Goal: Task Accomplishment & Management: Manage account settings

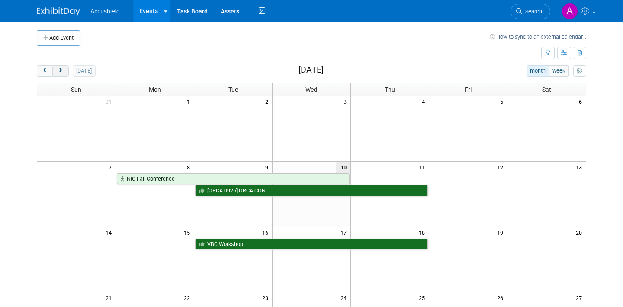
click at [63, 73] on span "next" at bounding box center [60, 71] width 6 height 6
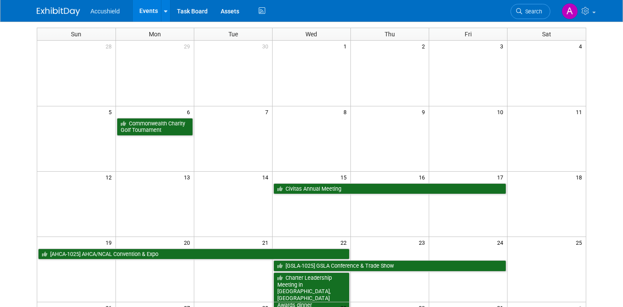
scroll to position [65, 0]
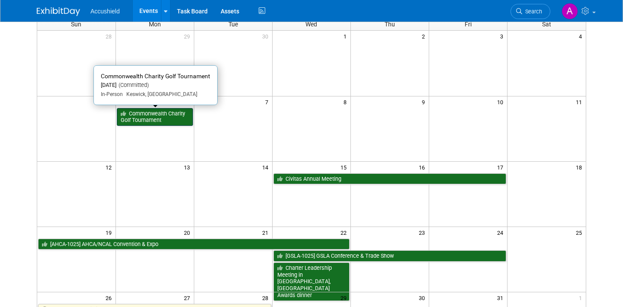
click at [158, 115] on link "Commonwealth Charity Golf Tournament" at bounding box center [155, 117] width 76 height 18
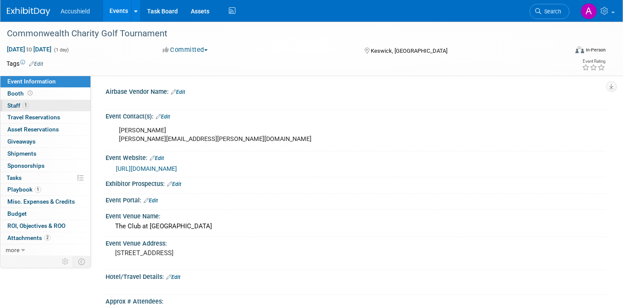
click at [26, 106] on span "1" at bounding box center [25, 105] width 6 height 6
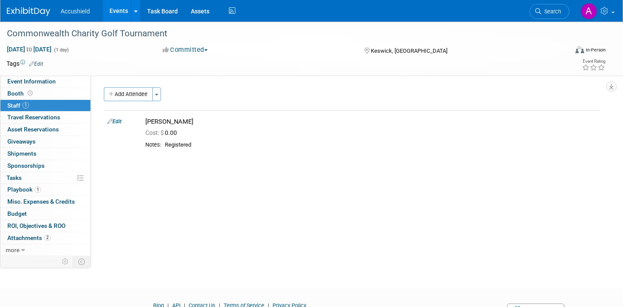
click at [115, 18] on link "Events" at bounding box center [119, 11] width 32 height 22
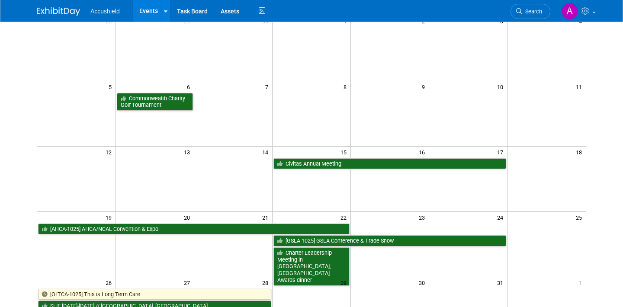
scroll to position [99, 0]
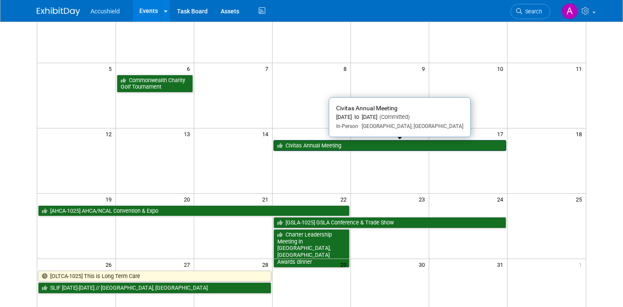
click at [335, 147] on link "Civitas Annual Meeting" at bounding box center [389, 145] width 233 height 11
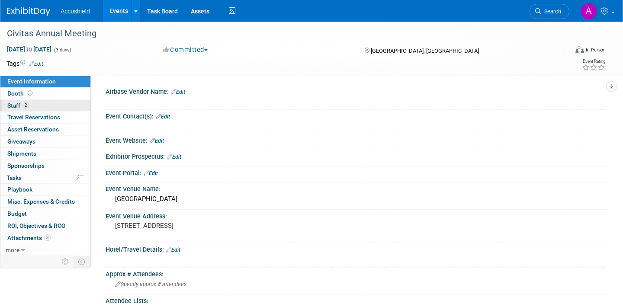
click at [39, 106] on link "2 Staff 2" at bounding box center [45, 106] width 90 height 12
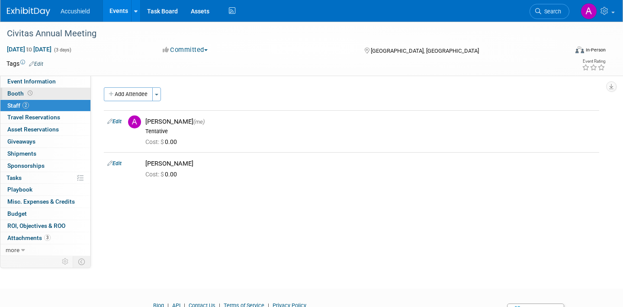
click at [53, 93] on link "Booth" at bounding box center [45, 94] width 90 height 12
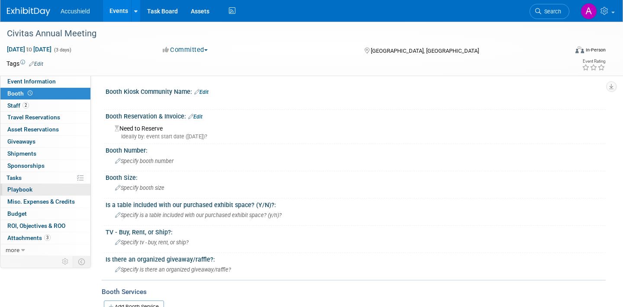
click at [27, 189] on span "Playbook 0" at bounding box center [19, 189] width 25 height 7
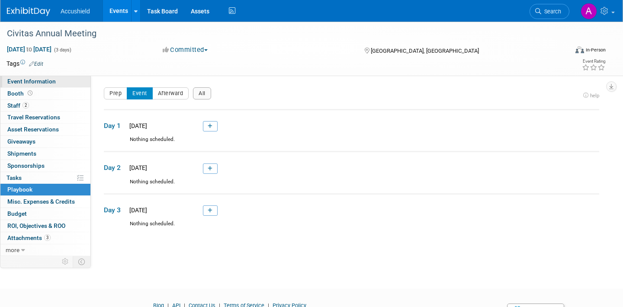
click at [41, 81] on span "Event Information" at bounding box center [31, 81] width 48 height 7
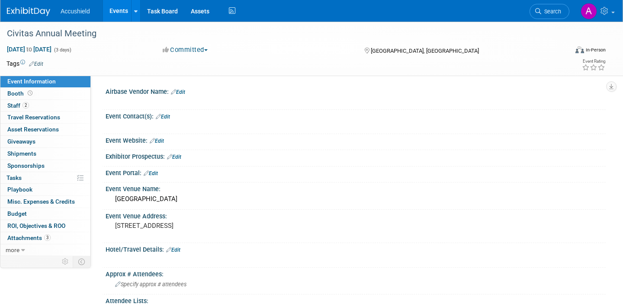
scroll to position [388, 0]
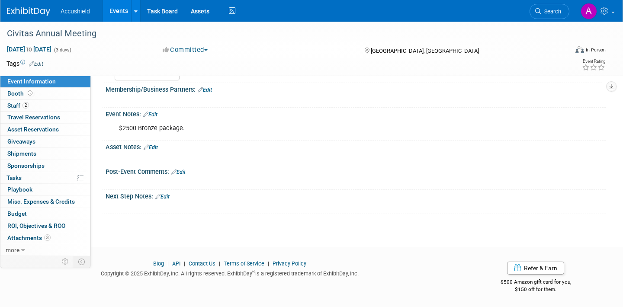
click at [153, 146] on link "Edit" at bounding box center [151, 147] width 14 height 6
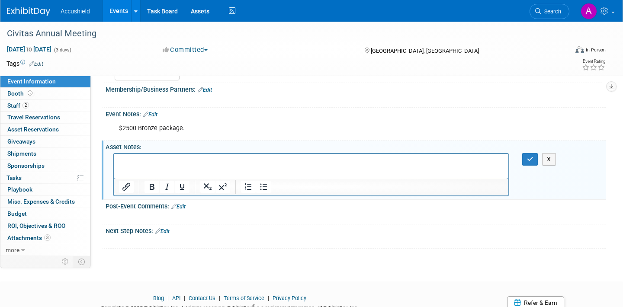
scroll to position [0, 0]
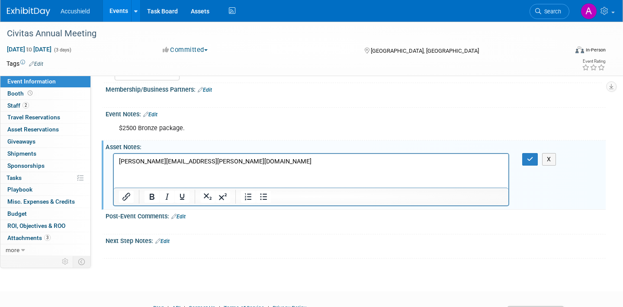
click at [167, 160] on p "Lisa.Downing@legendseniorliving.com" at bounding box center [311, 161] width 385 height 9
click at [545, 159] on button "X" at bounding box center [549, 159] width 14 height 13
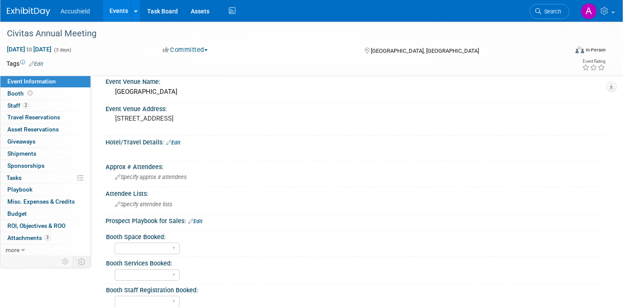
scroll to position [126, 0]
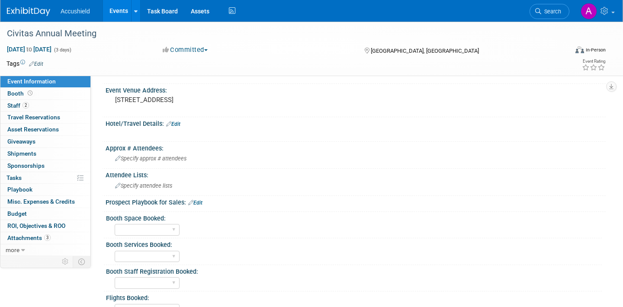
click at [178, 126] on link "Edit" at bounding box center [173, 124] width 14 height 6
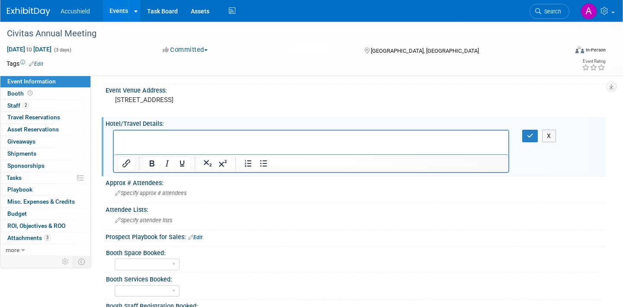
scroll to position [0, 0]
click at [533, 133] on button "button" at bounding box center [530, 136] width 16 height 13
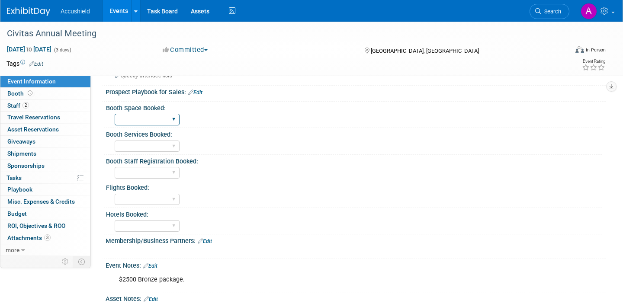
scroll to position [247, 0]
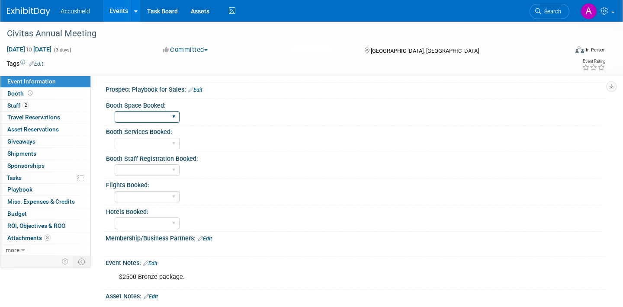
click at [177, 112] on select "Yes WIP No" at bounding box center [147, 117] width 65 height 12
select select "Yes"
click at [168, 143] on select "Yes WIP No" at bounding box center [147, 144] width 65 height 12
click at [159, 168] on select "Yes WIP No" at bounding box center [147, 170] width 65 height 12
select select "Yes"
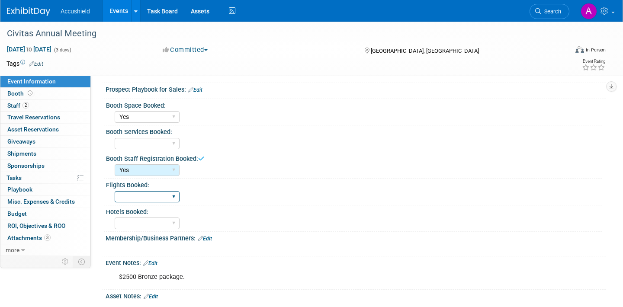
click at [151, 197] on select "Yes WIP No" at bounding box center [147, 197] width 65 height 12
select select "Yes"
click at [154, 223] on select "Yes WIP Block reserved No" at bounding box center [147, 224] width 65 height 12
select select "Yes"
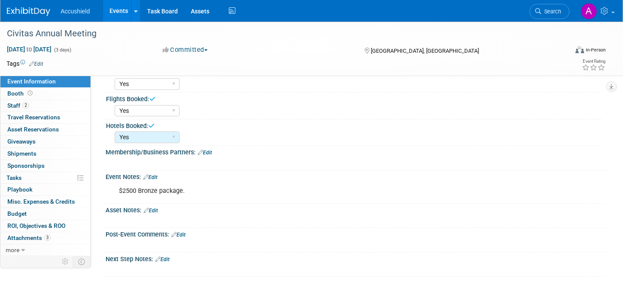
scroll to position [334, 0]
click at [155, 211] on link "Edit" at bounding box center [151, 210] width 14 height 6
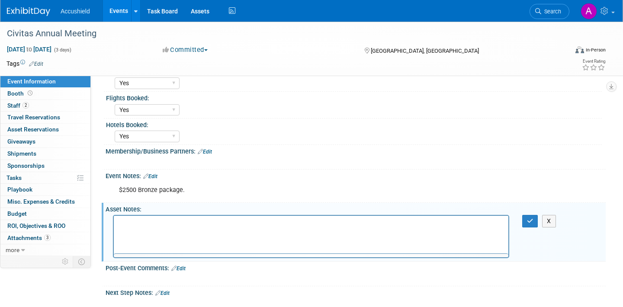
scroll to position [0, 0]
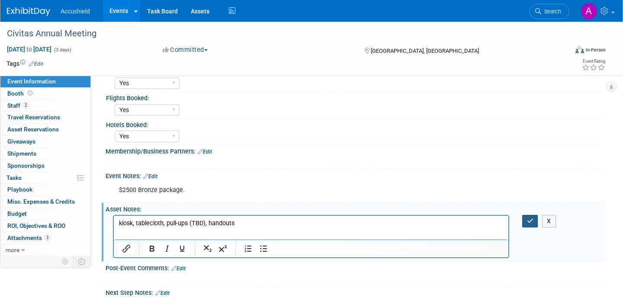
click at [529, 224] on button "button" at bounding box center [530, 221] width 16 height 13
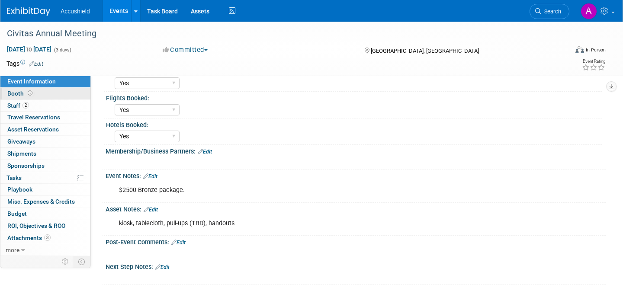
click at [47, 91] on link "Booth" at bounding box center [45, 94] width 90 height 12
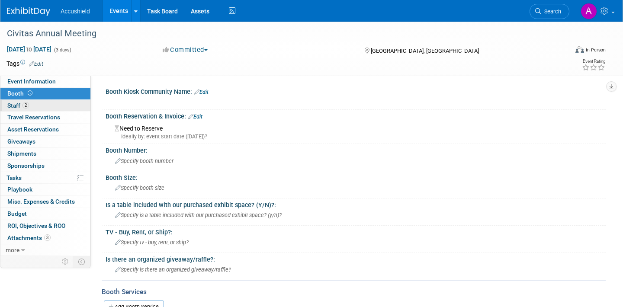
click at [48, 109] on link "2 Staff 2" at bounding box center [45, 106] width 90 height 12
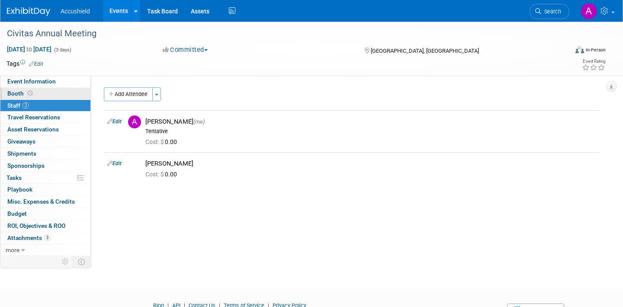
click at [48, 96] on link "Booth" at bounding box center [45, 94] width 90 height 12
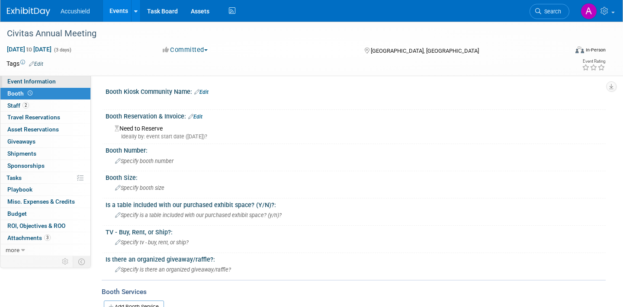
click at [55, 84] on link "Event Information" at bounding box center [45, 82] width 90 height 12
select select "Yes"
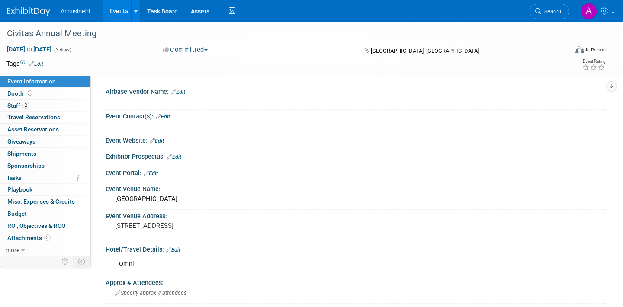
click at [170, 117] on link "Edit" at bounding box center [163, 117] width 14 height 6
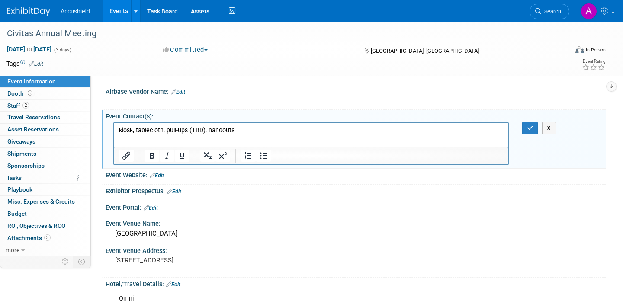
click at [217, 125] on html "kiosk, tablecloth, pull-ups (TBD), handouts" at bounding box center [311, 129] width 395 height 12
click at [213, 131] on p "kiosk, tablecloth, pull-ups (TBD), handouts" at bounding box center [311, 130] width 385 height 9
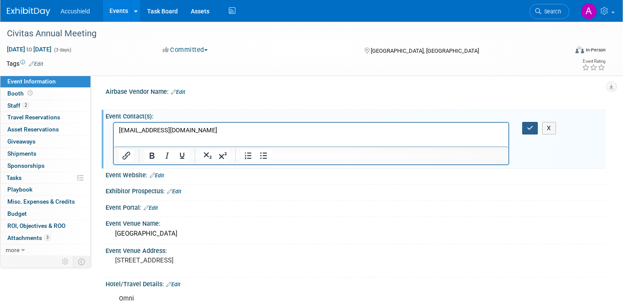
click at [528, 129] on icon "button" at bounding box center [530, 128] width 6 height 6
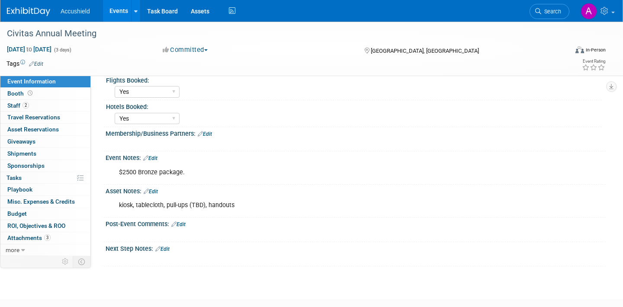
scroll to position [365, 0]
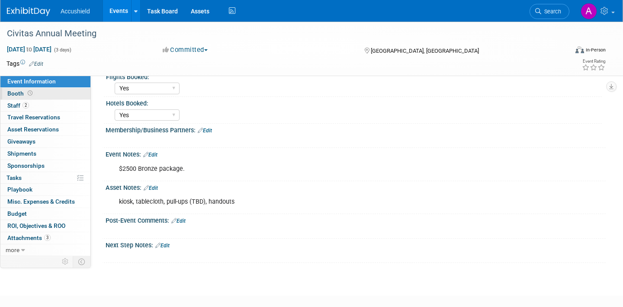
click at [67, 97] on link "Booth" at bounding box center [45, 94] width 90 height 12
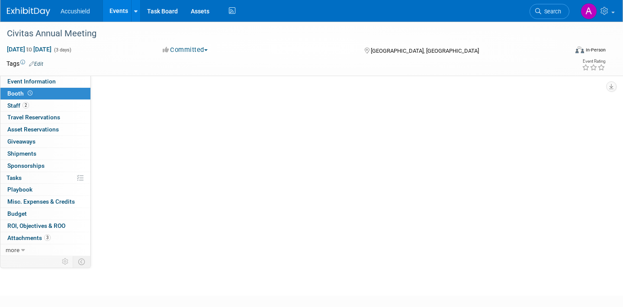
scroll to position [0, 0]
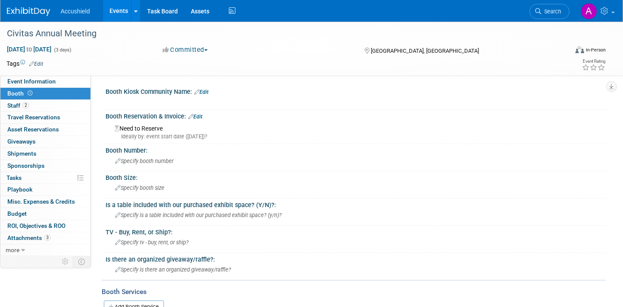
click at [202, 119] on link "Edit" at bounding box center [195, 117] width 14 height 6
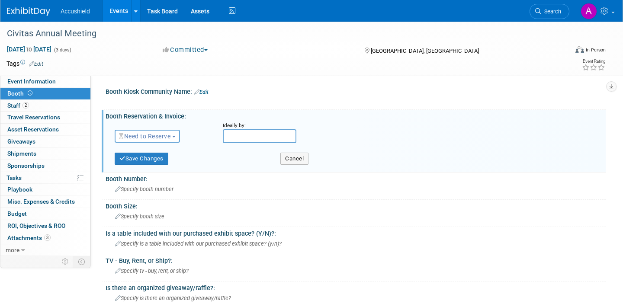
click at [176, 138] on button "Need to Reserve" at bounding box center [147, 136] width 65 height 13
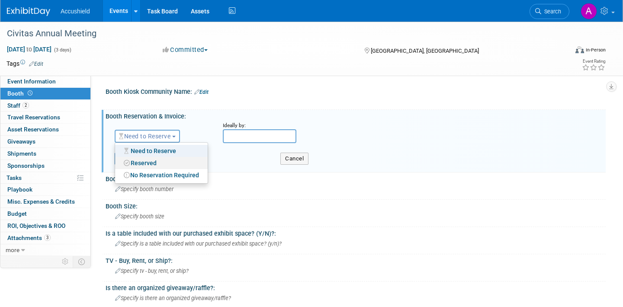
click at [165, 157] on link "Reserved" at bounding box center [161, 163] width 93 height 12
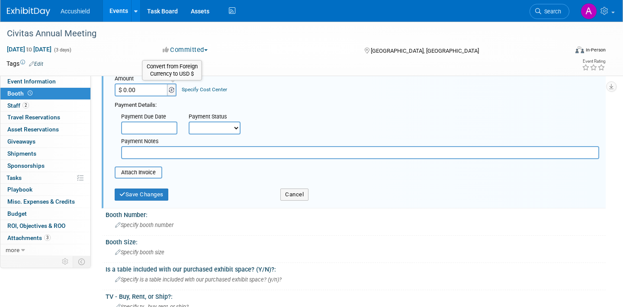
scroll to position [126, 0]
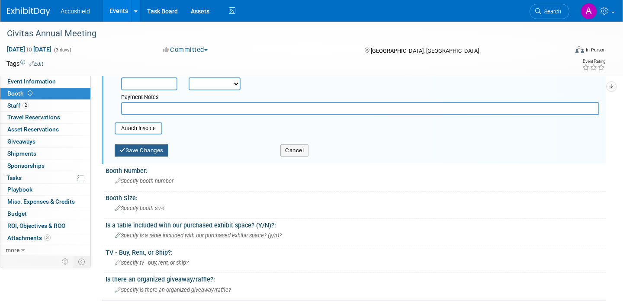
click at [160, 151] on button "Save Changes" at bounding box center [142, 150] width 54 height 12
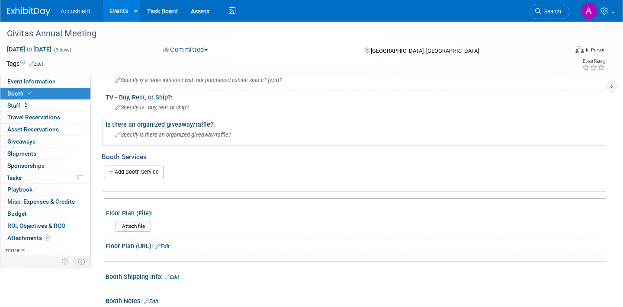
scroll to position [0, 0]
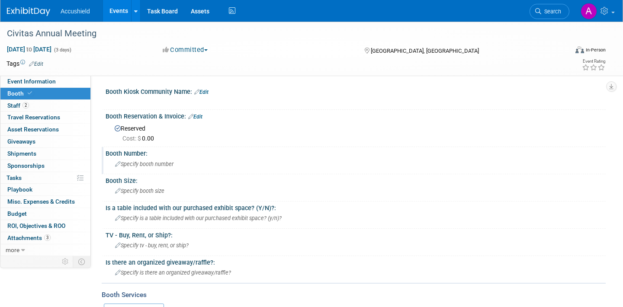
click at [145, 165] on span "Specify booth number" at bounding box center [144, 164] width 58 height 6
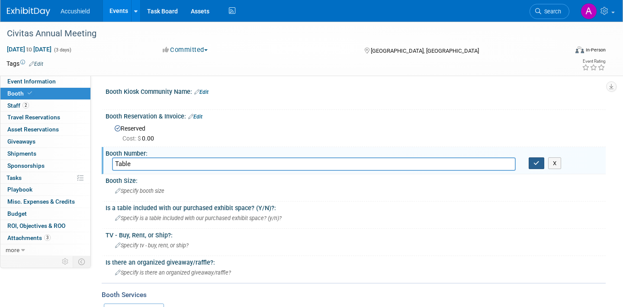
type input "Table"
click at [534, 168] on button "button" at bounding box center [537, 163] width 16 height 12
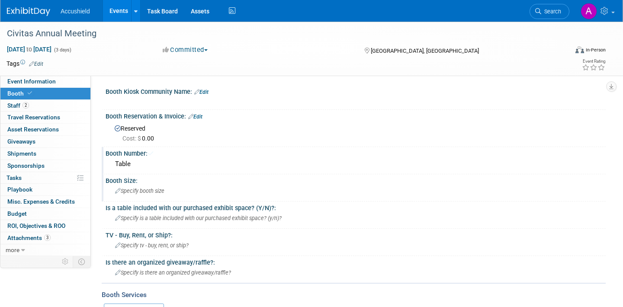
click at [173, 194] on div "Specify booth size" at bounding box center [355, 190] width 487 height 13
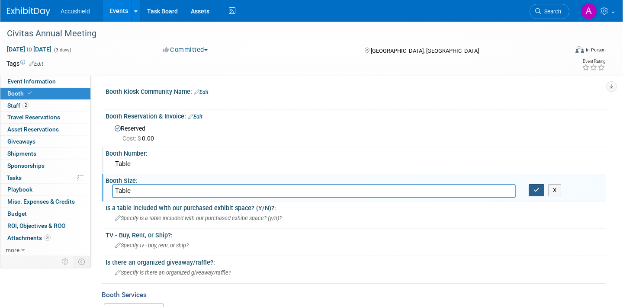
type input "Table"
click at [538, 191] on icon "button" at bounding box center [536, 190] width 6 height 6
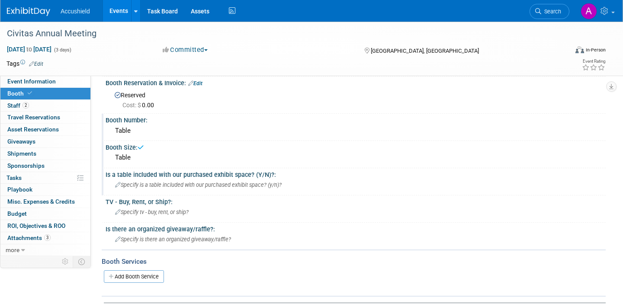
scroll to position [46, 0]
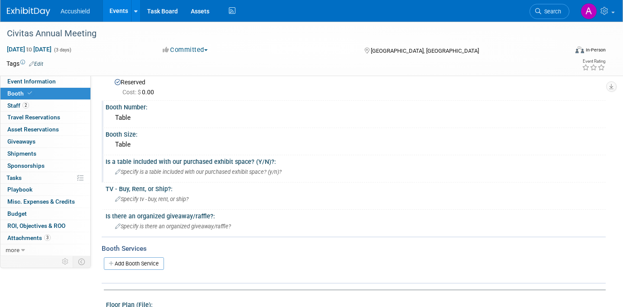
click at [257, 172] on span "Specify is a table included with our purchased exhibit space? (y/n)?" at bounding box center [198, 172] width 167 height 6
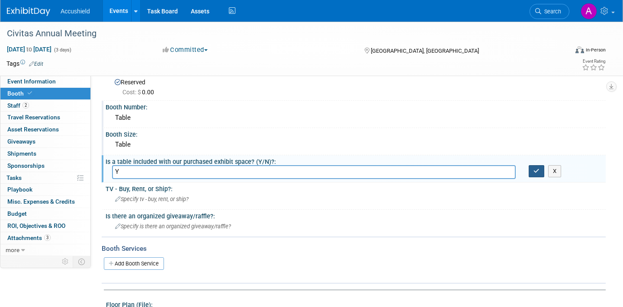
type input "Y"
click at [538, 170] on icon "button" at bounding box center [536, 171] width 6 height 6
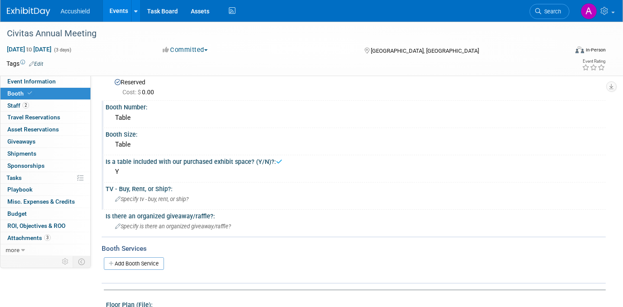
click at [179, 201] on span "Specify tv - buy, rent, or ship?" at bounding box center [152, 199] width 74 height 6
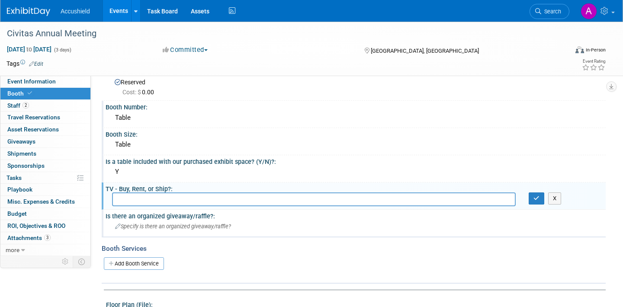
click at [181, 226] on span "Specify is there an organized giveaway/raffle?" at bounding box center [173, 226] width 116 height 6
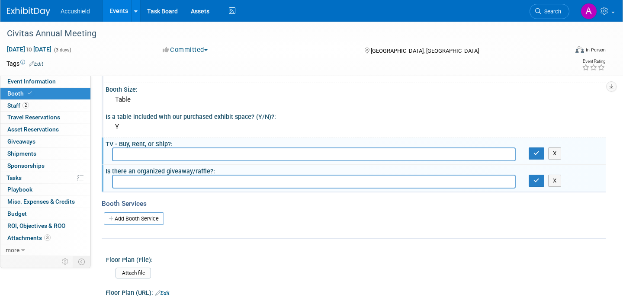
scroll to position [98, 0]
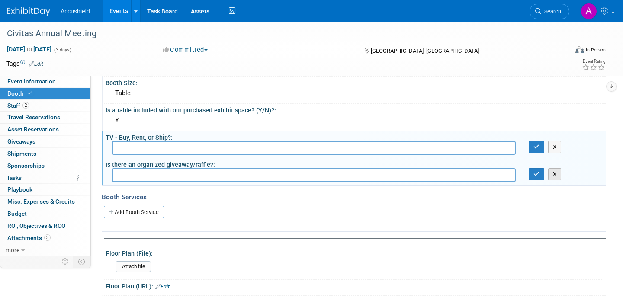
click at [556, 180] on button "X" at bounding box center [554, 174] width 13 height 12
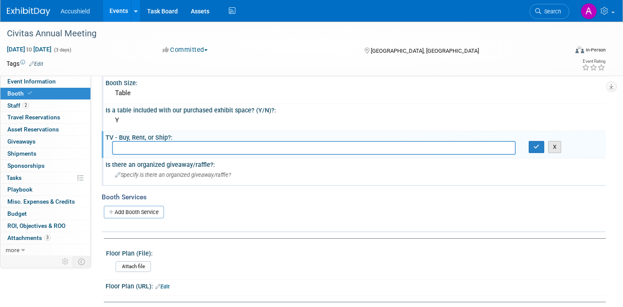
click at [555, 152] on button "X" at bounding box center [554, 147] width 13 height 12
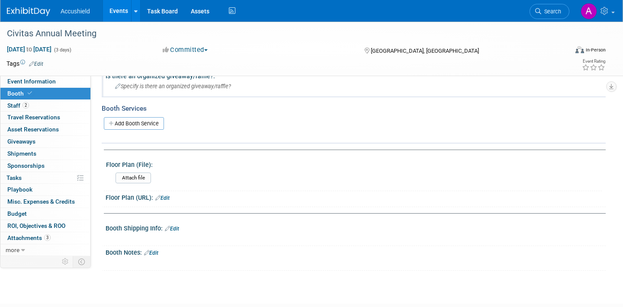
scroll to position [179, 0]
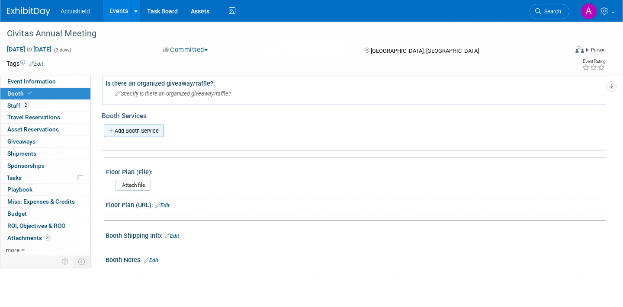
click at [141, 135] on link "Add Booth Service" at bounding box center [134, 131] width 60 height 13
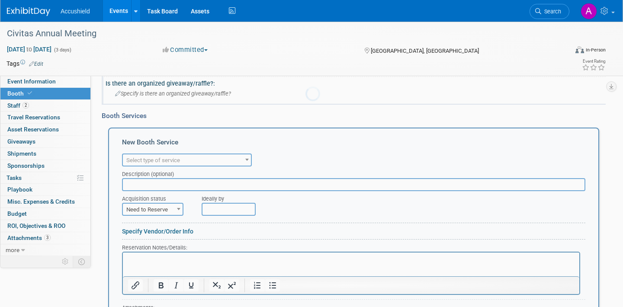
scroll to position [0, 0]
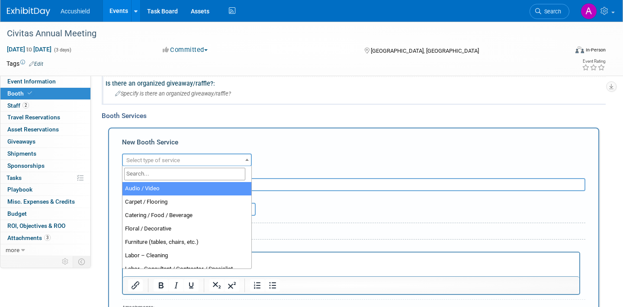
click at [174, 163] on span "Select type of service" at bounding box center [153, 160] width 54 height 6
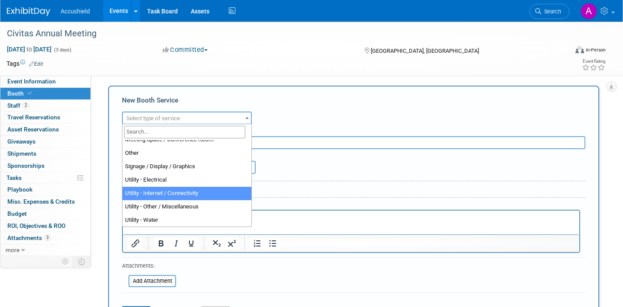
scroll to position [218, 0]
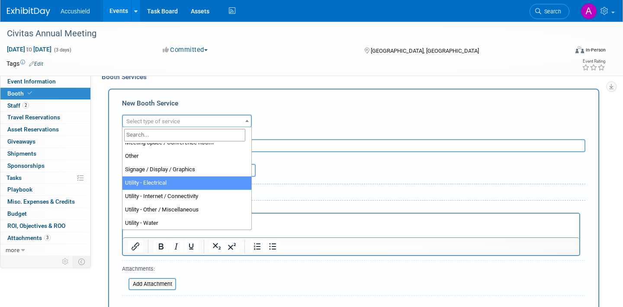
select select "8"
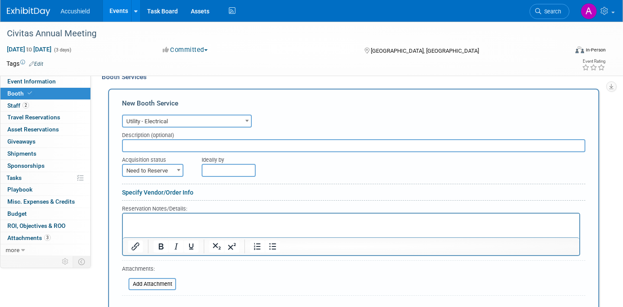
click at [184, 142] on input "text" at bounding box center [353, 145] width 463 height 13
click at [164, 221] on p "Rich Text Area. Press ALT-0 for help." at bounding box center [351, 221] width 446 height 8
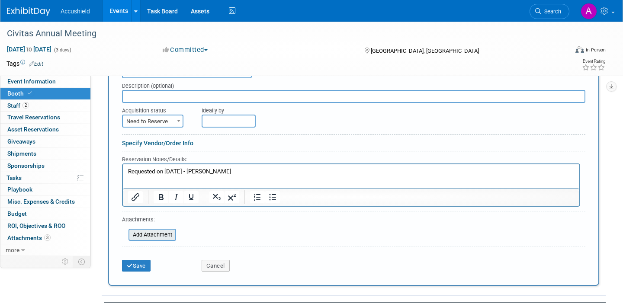
scroll to position [309, 0]
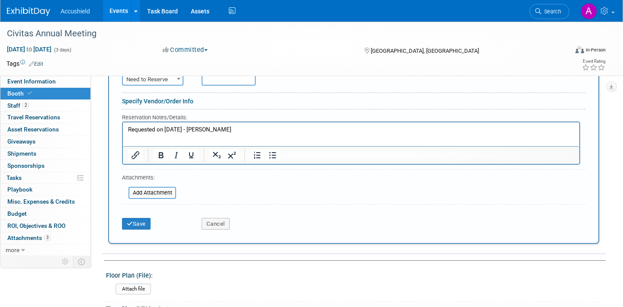
click at [141, 217] on div "Save" at bounding box center [155, 221] width 80 height 18
click at [137, 227] on button "Save" at bounding box center [136, 224] width 29 height 12
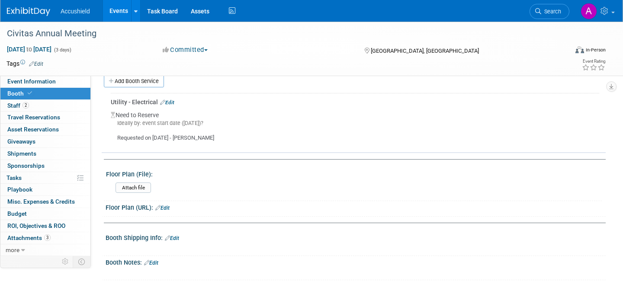
scroll to position [223, 0]
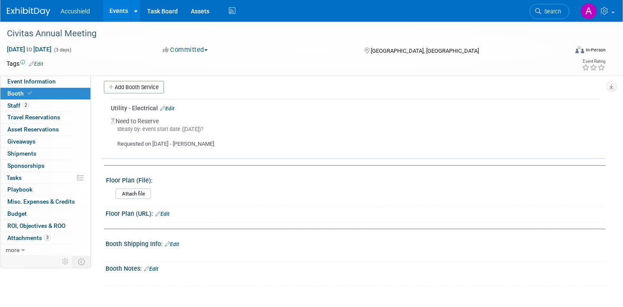
click at [171, 111] on link "Edit" at bounding box center [167, 109] width 14 height 6
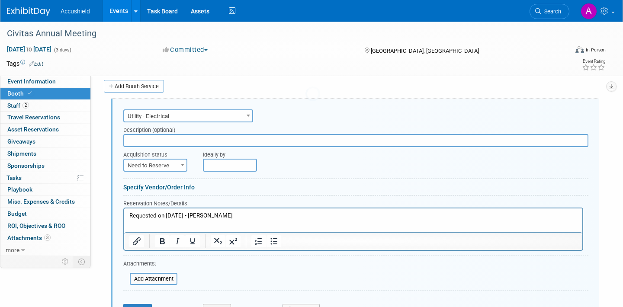
scroll to position [0, 0]
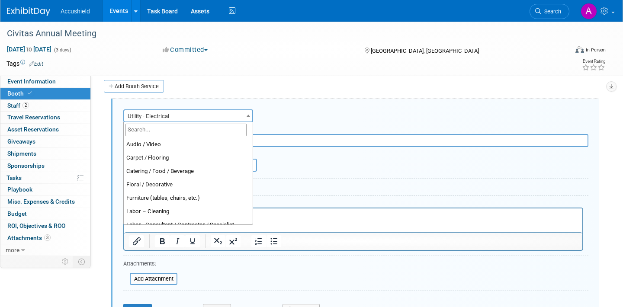
click at [173, 118] on span "Utility - Electrical" at bounding box center [188, 116] width 128 height 12
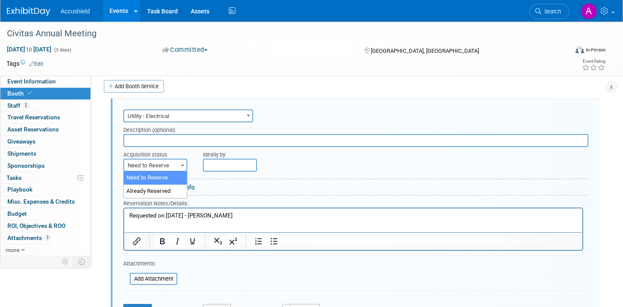
click at [164, 164] on span "Need to Reserve" at bounding box center [155, 166] width 62 height 12
select select "2"
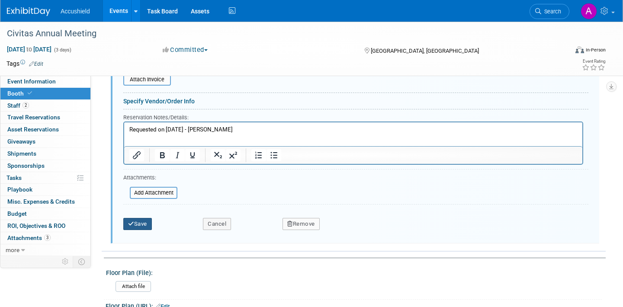
click at [140, 228] on button "Save" at bounding box center [137, 224] width 29 height 12
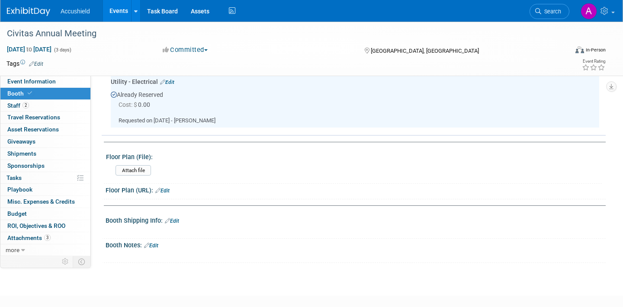
scroll to position [255, 0]
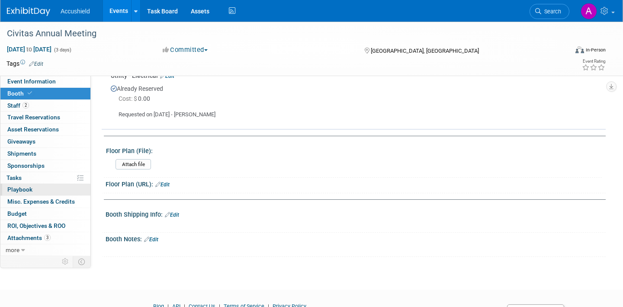
click at [31, 188] on span "Playbook 0" at bounding box center [19, 189] width 25 height 7
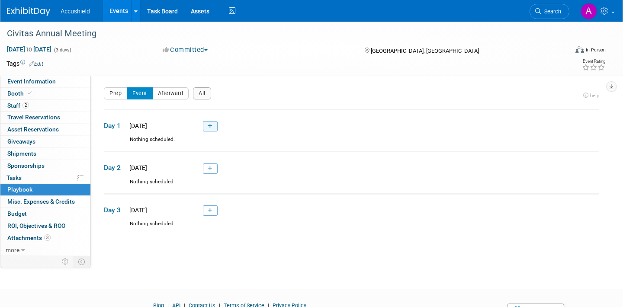
click at [212, 128] on icon at bounding box center [210, 126] width 5 height 5
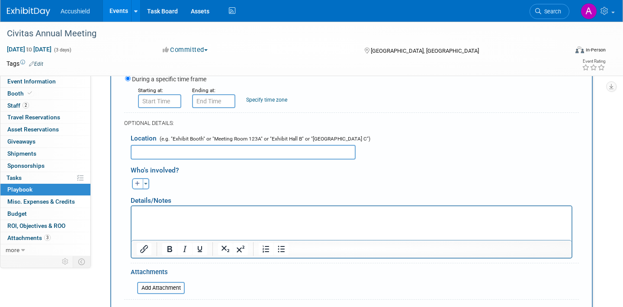
scroll to position [185, 0]
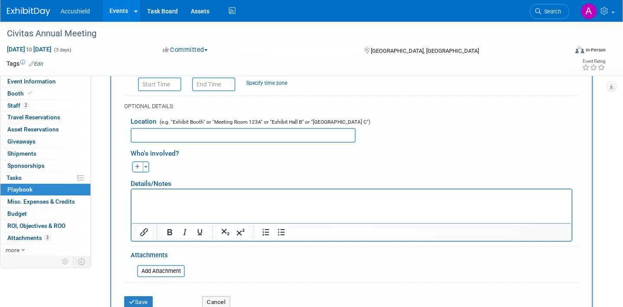
type input "Set up"
click at [192, 199] on p "Rich Text Area. Press ALT-0 for help." at bounding box center [352, 196] width 430 height 9
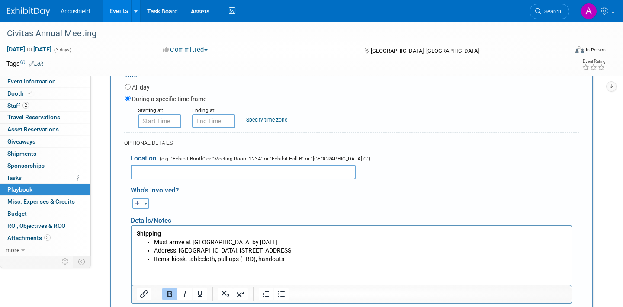
scroll to position [146, 0]
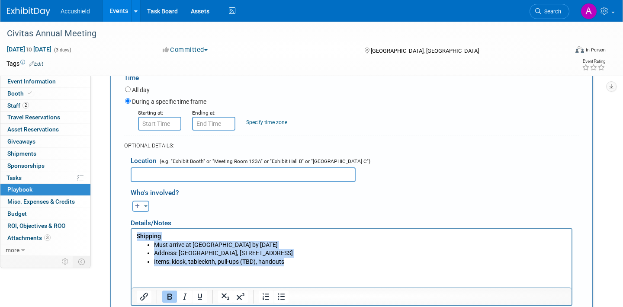
drag, startPoint x: 286, startPoint y: 261, endPoint x: 128, endPoint y: 232, distance: 161.0
click at [132, 232] on html "Shipping Must arrive at Omni by October 15, 2025 Address: Omni Fort Worth, 1300…" at bounding box center [352, 246] width 440 height 37
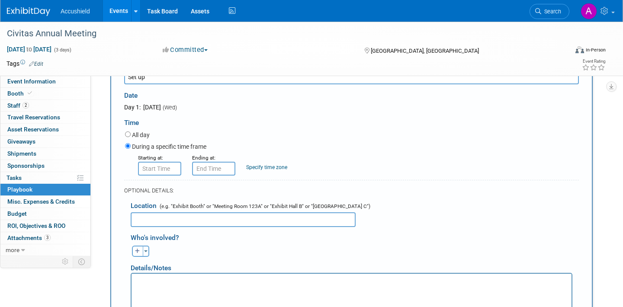
scroll to position [91, 0]
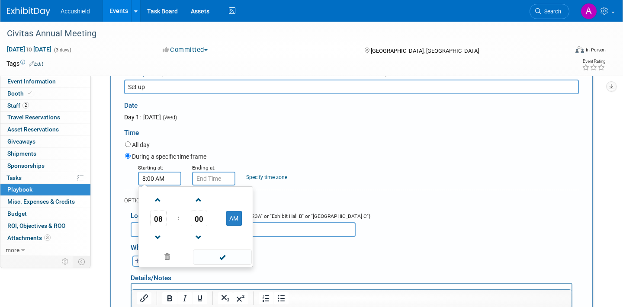
click at [152, 176] on input "8:00 AM" at bounding box center [159, 179] width 43 height 14
click at [158, 237] on span at bounding box center [158, 237] width 15 height 15
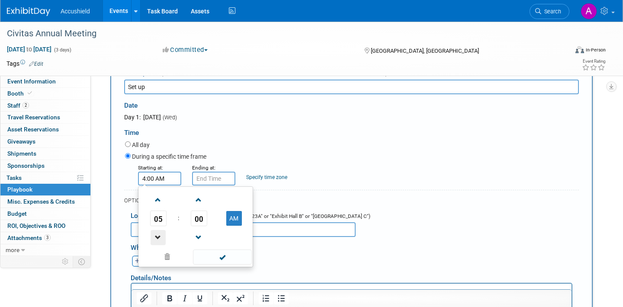
click at [158, 237] on span at bounding box center [158, 237] width 15 height 15
click at [239, 220] on button "AM" at bounding box center [234, 218] width 16 height 15
type input "3:00 PM"
click at [217, 180] on input "3:00 PM" at bounding box center [213, 179] width 43 height 14
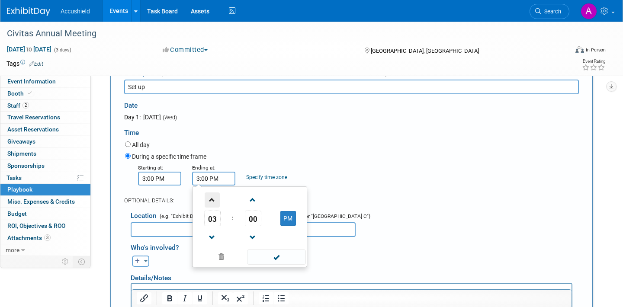
click at [212, 202] on span at bounding box center [212, 199] width 15 height 15
type input "7:00 PM"
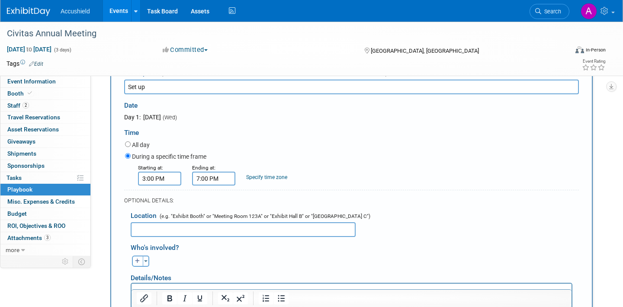
click at [359, 199] on div "OPTIONAL DETAILS:" at bounding box center [351, 201] width 455 height 8
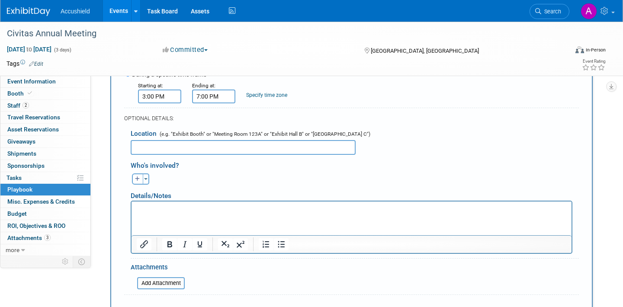
scroll to position [229, 0]
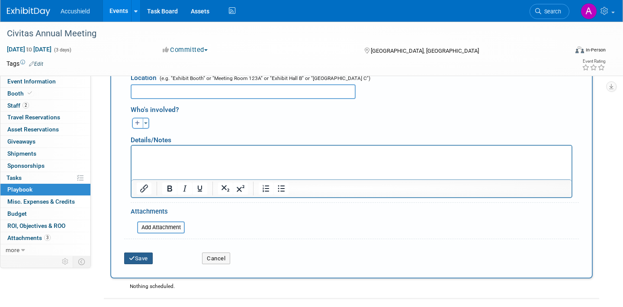
click at [141, 259] on button "Save" at bounding box center [138, 259] width 29 height 12
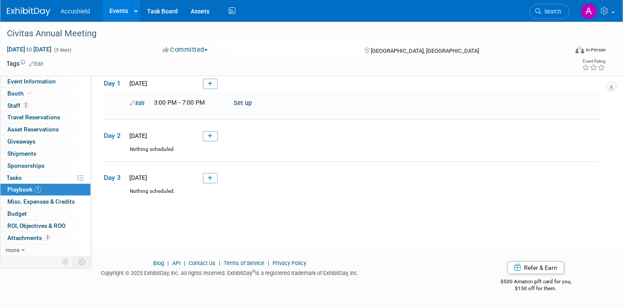
scroll to position [28, 0]
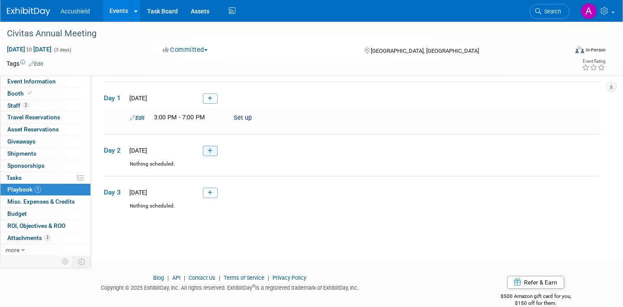
click at [210, 151] on icon at bounding box center [210, 150] width 5 height 5
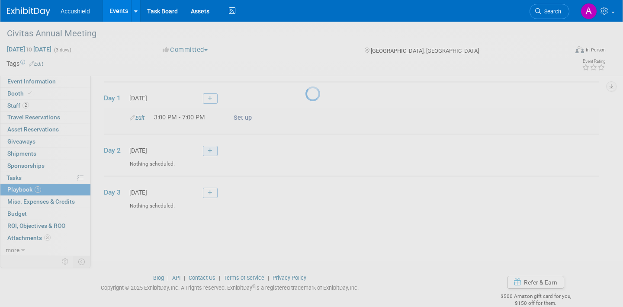
click at [305, 151] on div at bounding box center [311, 153] width 12 height 307
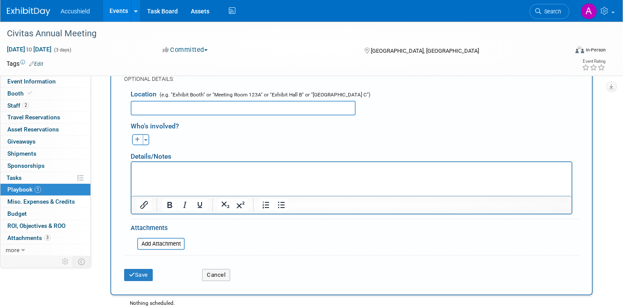
scroll to position [267, 0]
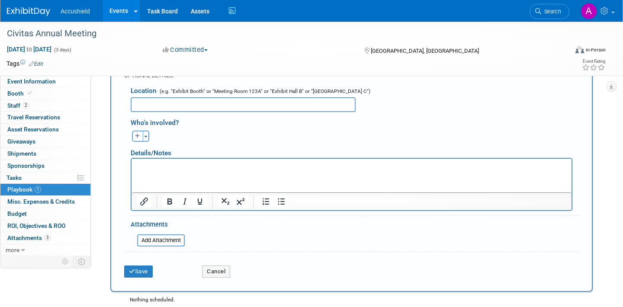
type input "Open"
click at [163, 167] on p "Rich Text Area. Press ALT-0 for help." at bounding box center [352, 166] width 430 height 9
click at [141, 273] on button "Save" at bounding box center [138, 272] width 29 height 12
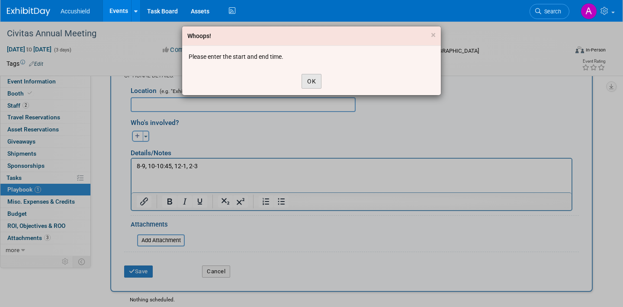
click at [309, 80] on button "OK" at bounding box center [312, 81] width 20 height 15
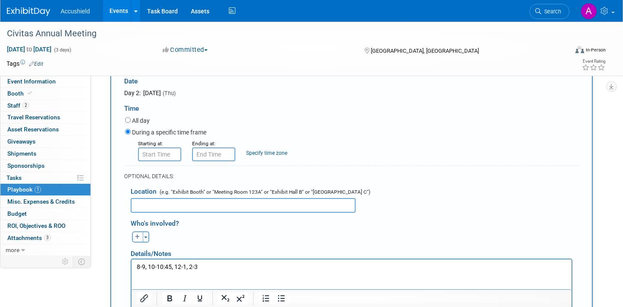
scroll to position [163, 0]
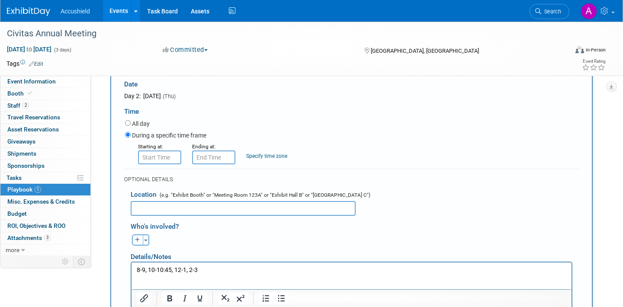
type input "8:00 AM"
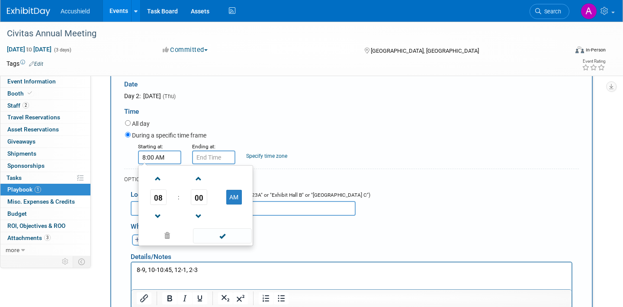
click at [166, 160] on input "8:00 AM" at bounding box center [159, 158] width 43 height 14
click at [219, 159] on input "8:00 AM" at bounding box center [213, 158] width 43 height 14
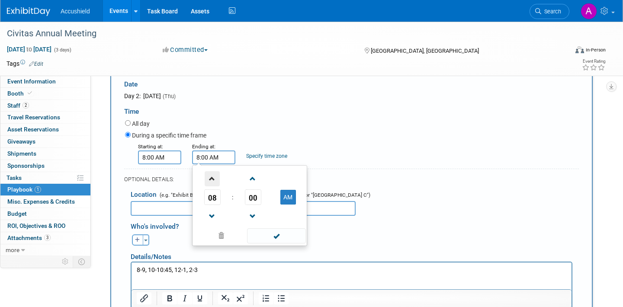
click at [217, 182] on span at bounding box center [212, 178] width 15 height 15
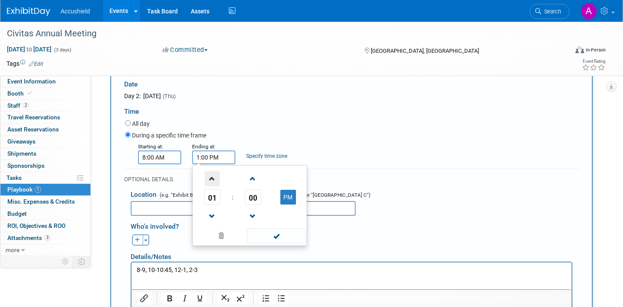
click at [217, 182] on span at bounding box center [212, 178] width 15 height 15
type input "3:00 PM"
click at [277, 236] on span at bounding box center [276, 235] width 58 height 15
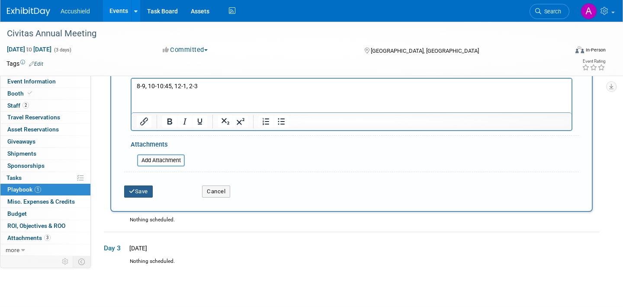
click at [148, 197] on button "Save" at bounding box center [138, 192] width 29 height 12
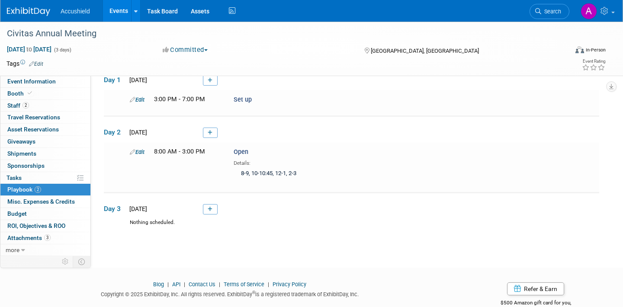
scroll to position [66, 0]
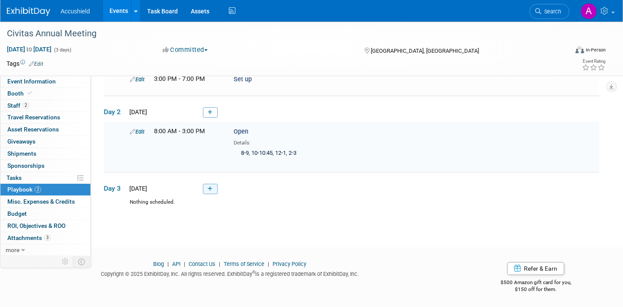
click at [209, 186] on icon at bounding box center [210, 188] width 5 height 5
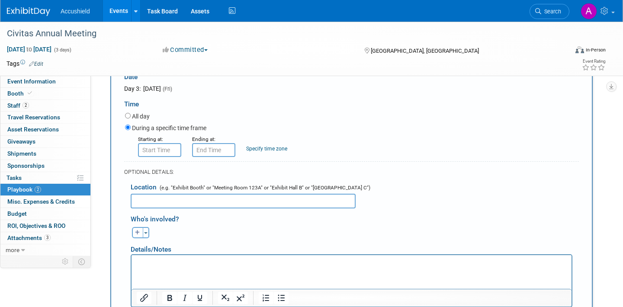
scroll to position [275, 0]
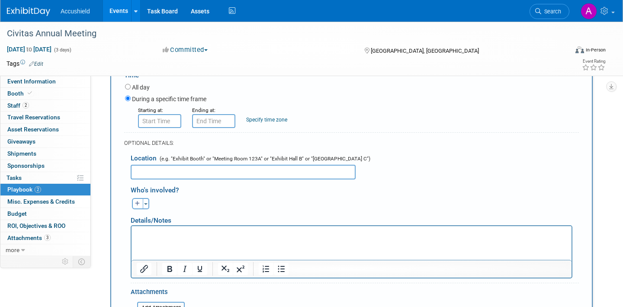
type input "Open"
click at [155, 231] on p "Rich Text Area. Press ALT-0 for help." at bounding box center [352, 234] width 430 height 9
click at [273, 231] on p "8-9, 12-12:30" at bounding box center [352, 234] width 430 height 9
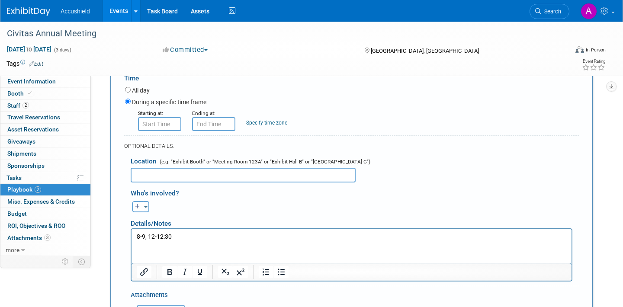
scroll to position [275, 0]
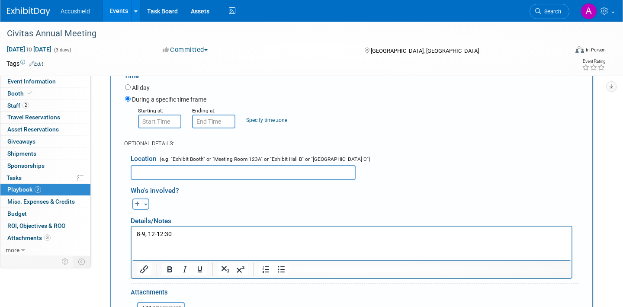
type input "8:00 AM"
click at [166, 124] on input "8:00 AM" at bounding box center [159, 122] width 43 height 14
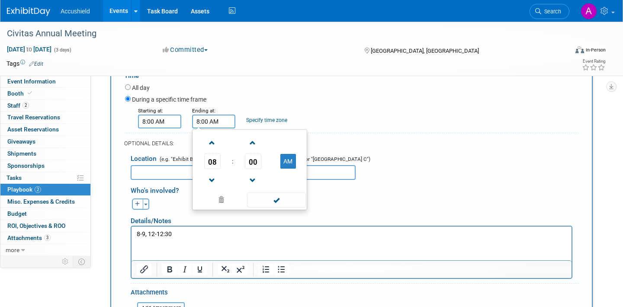
click at [218, 122] on input "8:00 AM" at bounding box center [213, 122] width 43 height 14
click at [212, 146] on span at bounding box center [212, 142] width 15 height 15
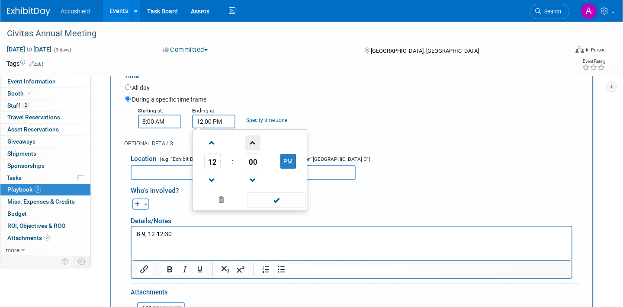
click at [254, 144] on span at bounding box center [252, 142] width 15 height 15
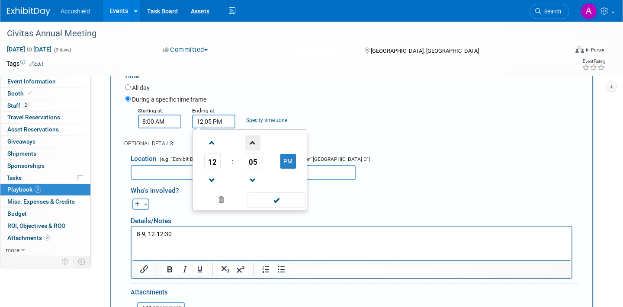
click at [254, 144] on span at bounding box center [252, 142] width 15 height 15
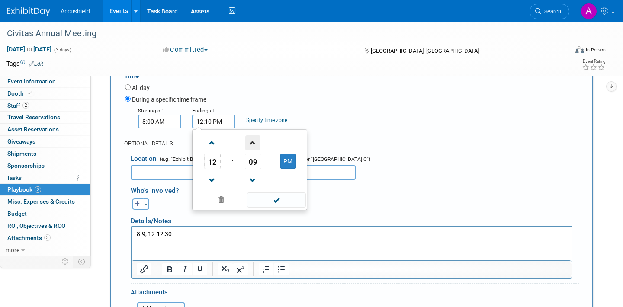
click at [254, 144] on span at bounding box center [252, 142] width 15 height 15
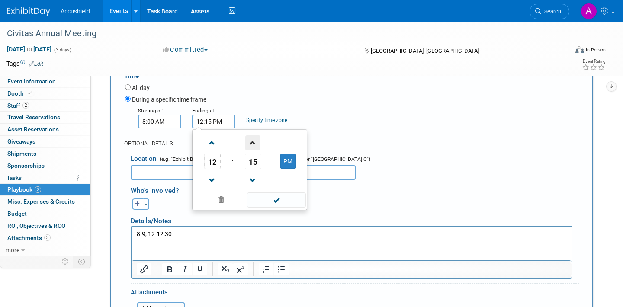
click at [254, 144] on span at bounding box center [252, 142] width 15 height 15
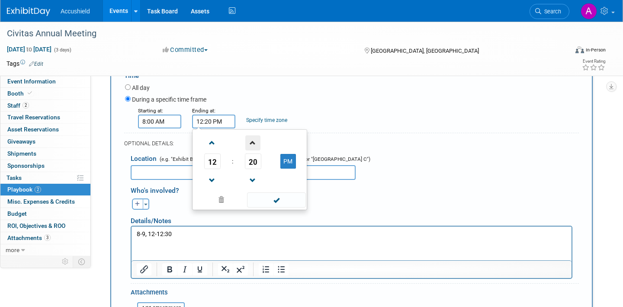
click at [254, 144] on span at bounding box center [252, 142] width 15 height 15
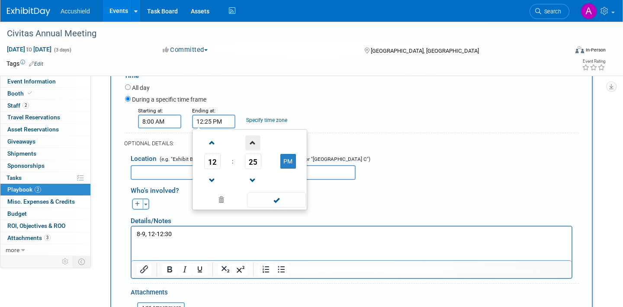
click at [254, 144] on span at bounding box center [252, 142] width 15 height 15
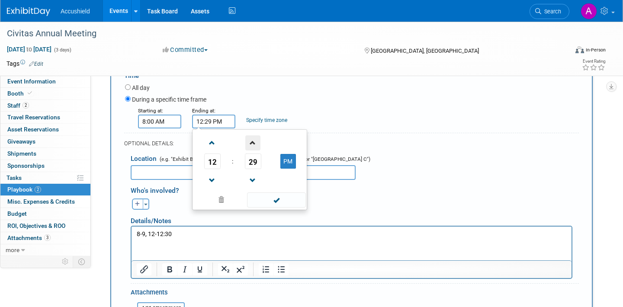
type input "12:30 PM"
click at [266, 205] on span at bounding box center [276, 199] width 58 height 15
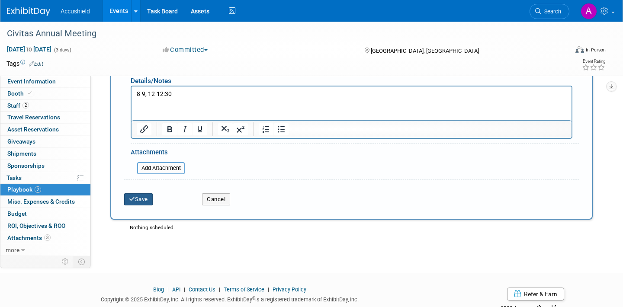
click at [135, 200] on button "Save" at bounding box center [138, 199] width 29 height 12
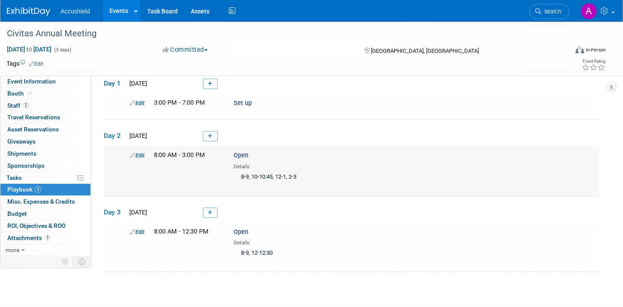
scroll to position [100, 0]
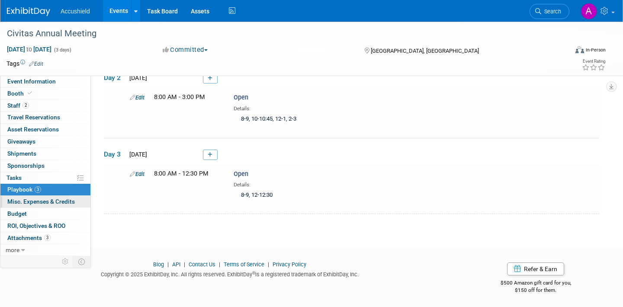
click at [58, 204] on span "Misc. Expenses & Credits 0" at bounding box center [40, 201] width 67 height 7
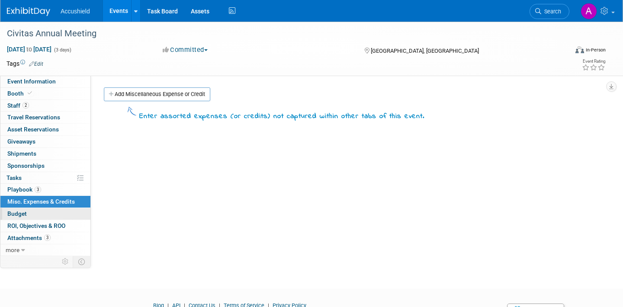
click at [50, 212] on link "Budget" at bounding box center [45, 214] width 90 height 12
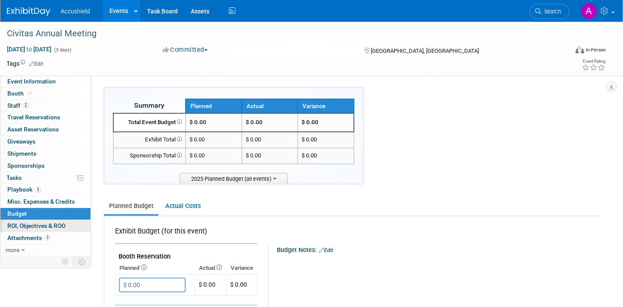
click at [42, 224] on span "ROI, Objectives & ROO 0" at bounding box center [36, 225] width 58 height 7
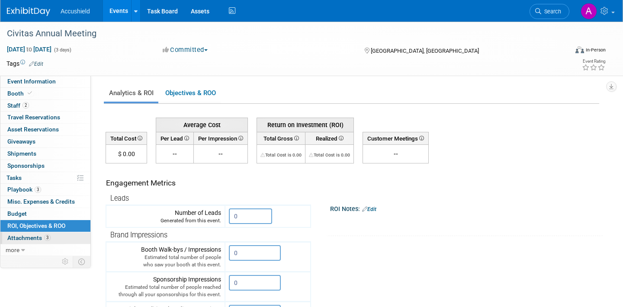
click at [32, 237] on span "Attachments 3" at bounding box center [28, 237] width 43 height 7
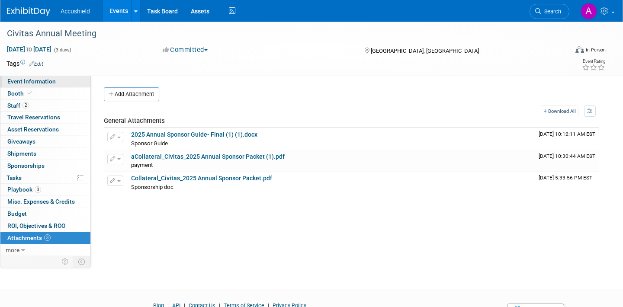
click at [46, 85] on span "Event Information" at bounding box center [31, 81] width 48 height 7
select select "Yes"
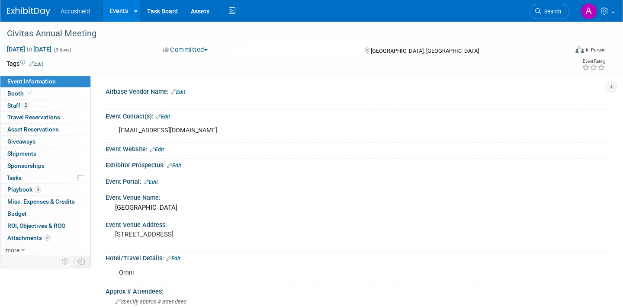
click at [115, 13] on link "Events" at bounding box center [119, 11] width 32 height 22
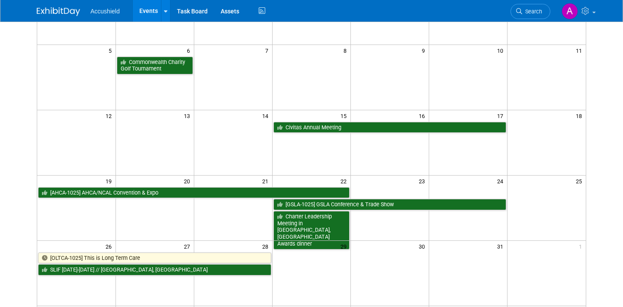
scroll to position [151, 0]
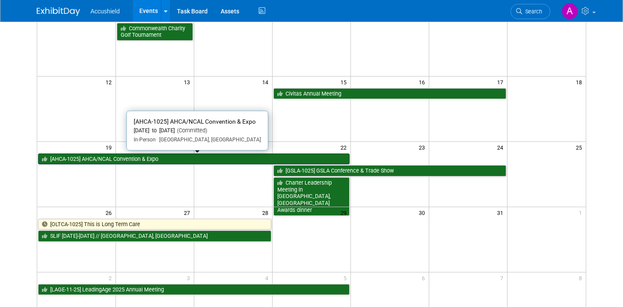
click at [185, 161] on link "[AHCA-1025] AHCA/NCAL Convention & Expo" at bounding box center [193, 159] width 311 height 11
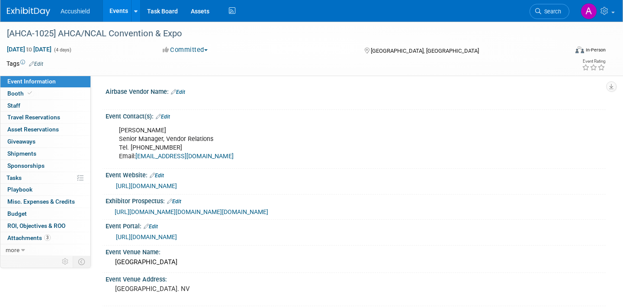
select select "Yes"
click at [50, 110] on link "0 Staff 0" at bounding box center [45, 106] width 90 height 12
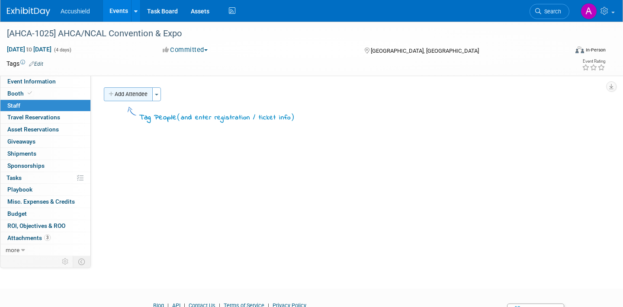
click at [128, 92] on button "Add Attendee" at bounding box center [128, 94] width 49 height 14
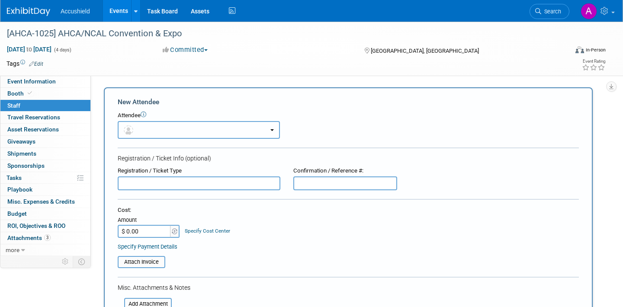
click at [163, 134] on button "button" at bounding box center [199, 130] width 162 height 18
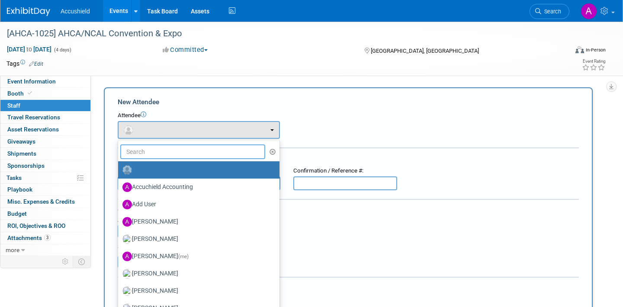
click at [162, 155] on input "text" at bounding box center [192, 151] width 145 height 15
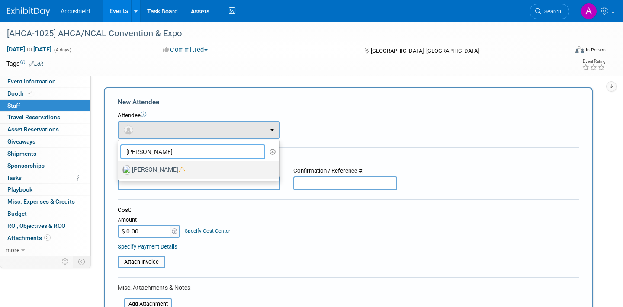
type input "chris"
click at [153, 171] on label "Chris Karkazis" at bounding box center [196, 170] width 148 height 14
click at [119, 171] on input "Chris Karkazis" at bounding box center [117, 169] width 6 height 6
select select "c5777ce0-4cd2-4fdd-9fef-9a488146a081"
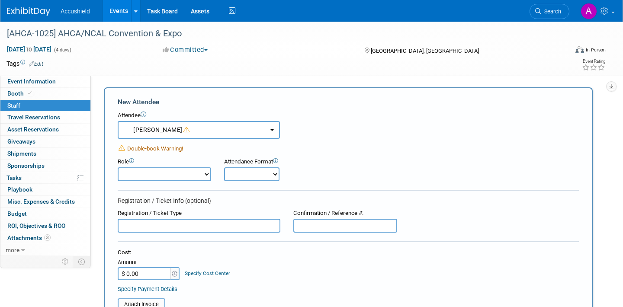
click at [188, 173] on select "Demonstrator Health Screening Host Planner Presenter Sales Representative Set-u…" at bounding box center [164, 174] width 93 height 14
select select "4"
click at [268, 173] on select "Onsite Remote" at bounding box center [251, 174] width 55 height 14
select select "1"
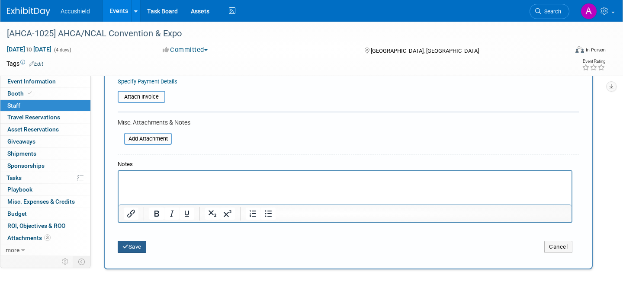
click at [141, 249] on button "Save" at bounding box center [132, 247] width 29 height 12
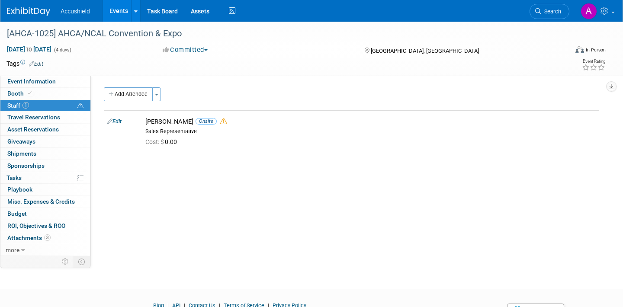
click at [118, 19] on link "Events" at bounding box center [119, 11] width 32 height 22
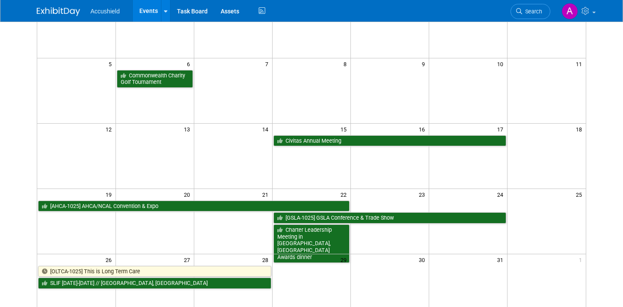
scroll to position [108, 0]
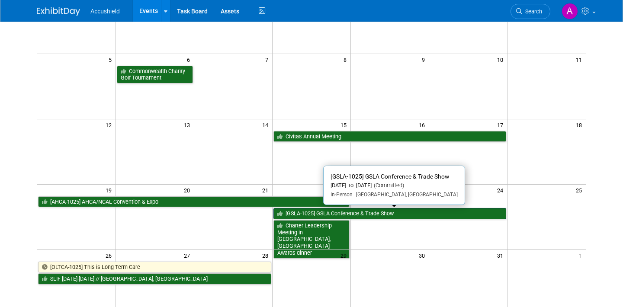
click at [363, 216] on link "[GSLA-1025] GSLA Conference & Trade Show" at bounding box center [389, 213] width 233 height 11
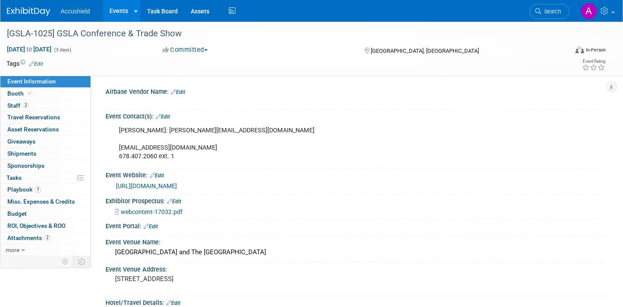
select select "Yes"
click at [71, 108] on link "2 Staff 2" at bounding box center [45, 106] width 90 height 12
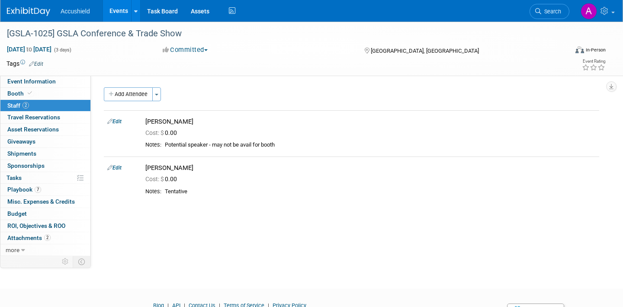
click at [123, 14] on link "Events" at bounding box center [119, 11] width 32 height 22
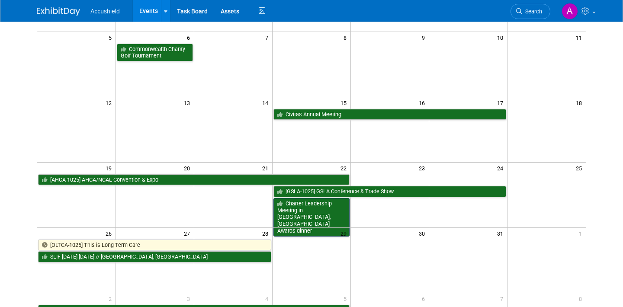
scroll to position [134, 0]
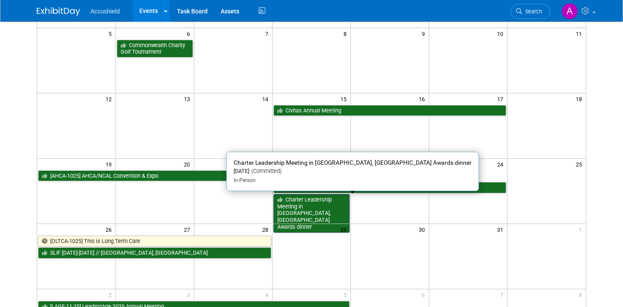
click at [312, 215] on link "Charter Leadership Meeting in [GEOGRAPHIC_DATA], [GEOGRAPHIC_DATA] Awards dinner" at bounding box center [311, 213] width 76 height 38
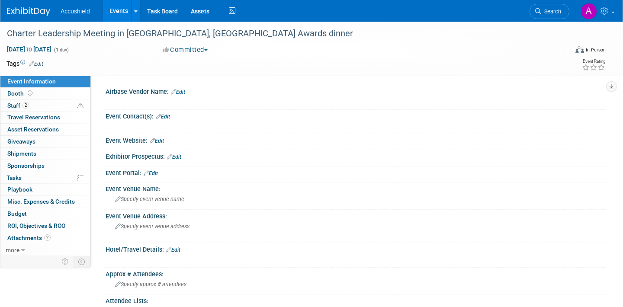
scroll to position [16, 0]
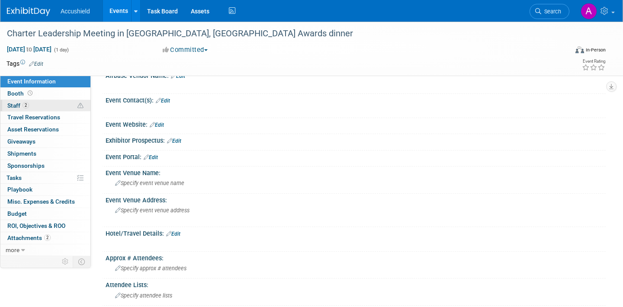
click at [64, 105] on link "2 Staff 2" at bounding box center [45, 106] width 90 height 12
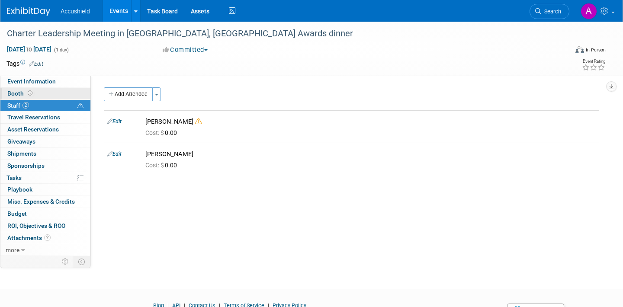
click at [57, 93] on link "Booth" at bounding box center [45, 94] width 90 height 12
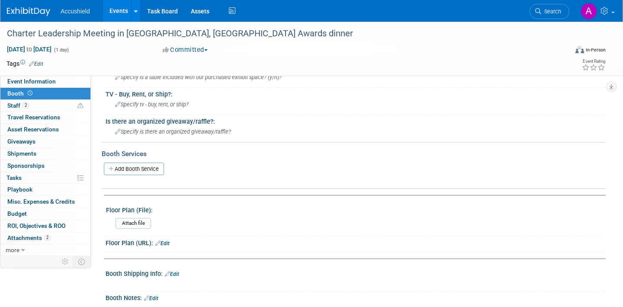
scroll to position [138, 0]
click at [70, 83] on link "Event Information" at bounding box center [45, 82] width 90 height 12
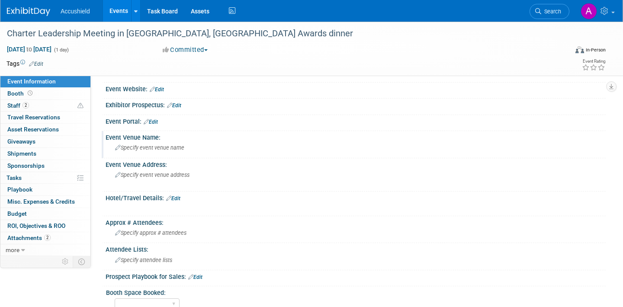
scroll to position [55, 0]
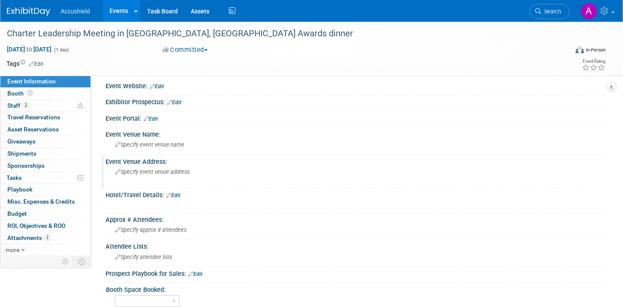
click at [142, 169] on span "Specify event venue address" at bounding box center [152, 172] width 74 height 6
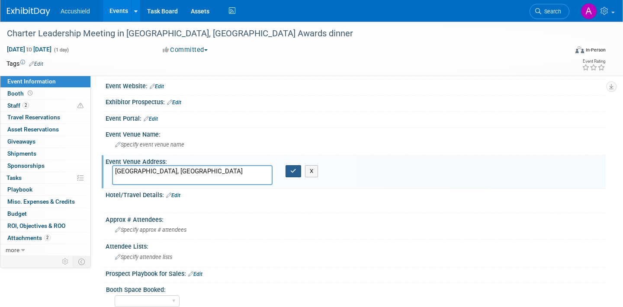
type textarea "[GEOGRAPHIC_DATA], [GEOGRAPHIC_DATA]"
click at [293, 173] on icon "button" at bounding box center [293, 171] width 6 height 6
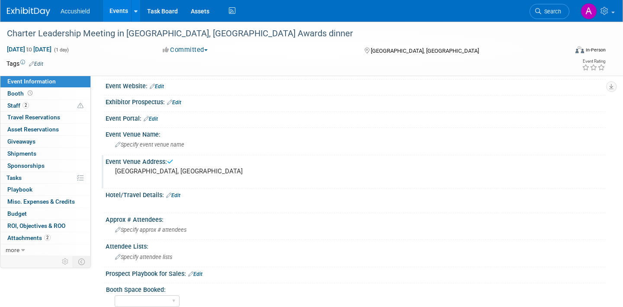
click at [122, 11] on link "Events" at bounding box center [119, 11] width 32 height 22
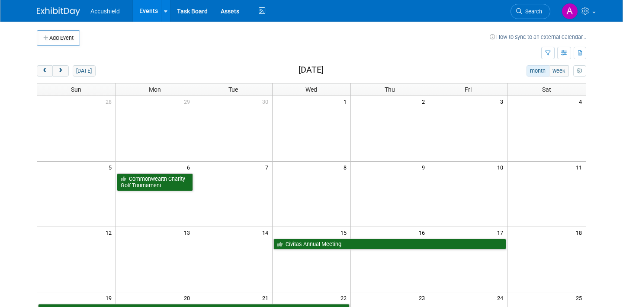
scroll to position [129, 0]
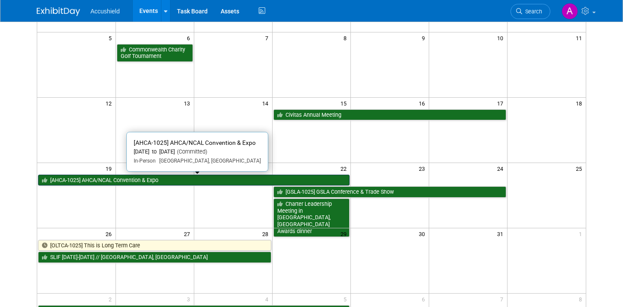
click at [196, 182] on link "[AHCA-1025] AHCA/NCAL Convention & Expo" at bounding box center [193, 180] width 311 height 11
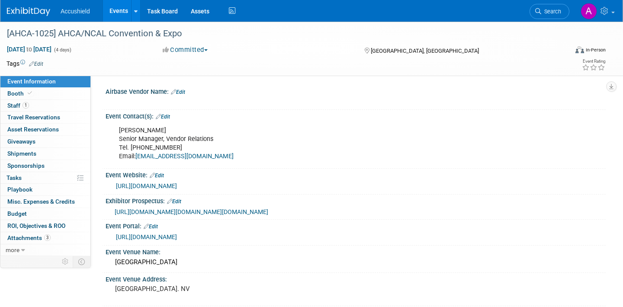
select select "Yes"
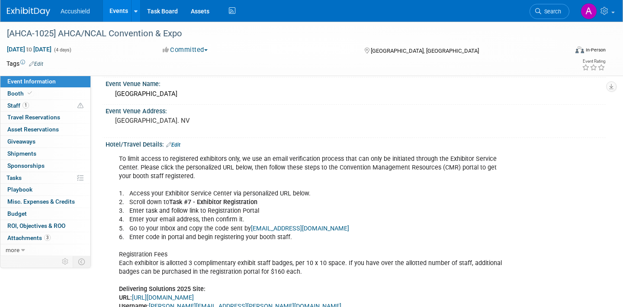
scroll to position [250, 0]
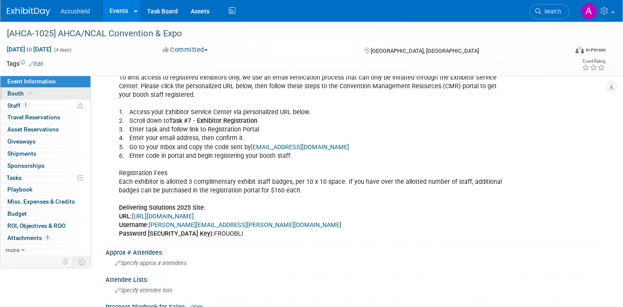
click at [32, 96] on span "Booth" at bounding box center [20, 93] width 26 height 7
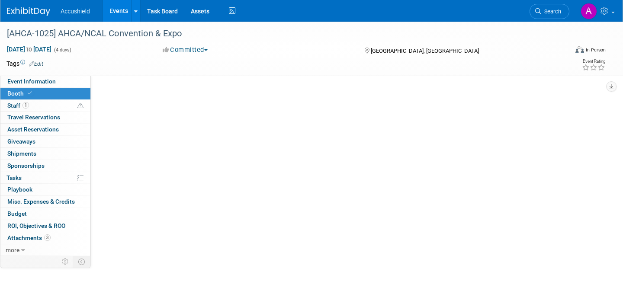
scroll to position [0, 0]
click at [32, 96] on span "Booth" at bounding box center [20, 93] width 26 height 7
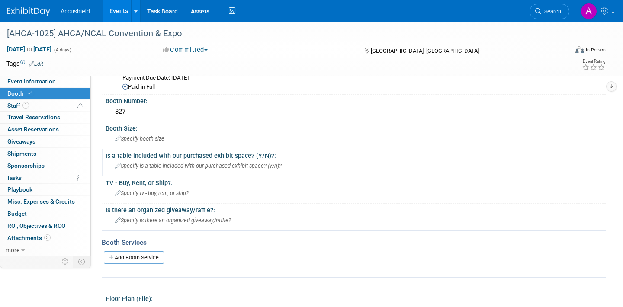
scroll to position [71, 0]
click at [170, 140] on div "Specify booth size" at bounding box center [355, 137] width 487 height 13
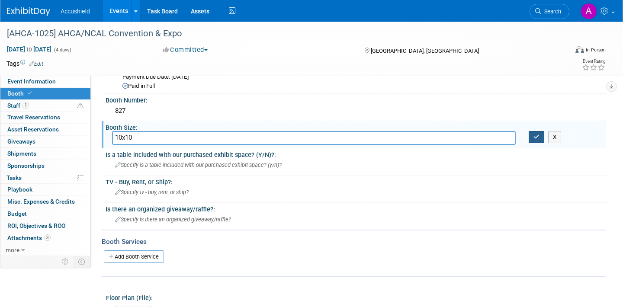
type input "10x10"
click at [536, 138] on icon "button" at bounding box center [536, 137] width 6 height 6
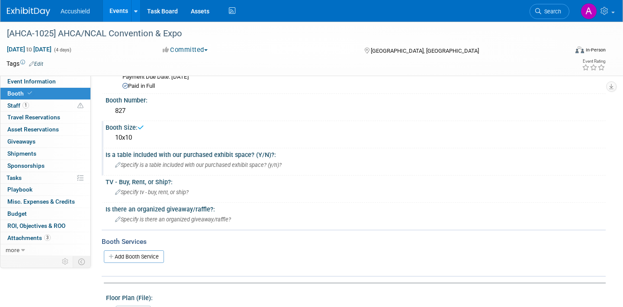
click at [246, 166] on span "Specify is a table included with our purchased exhibit space? (y/n)?" at bounding box center [198, 165] width 167 height 6
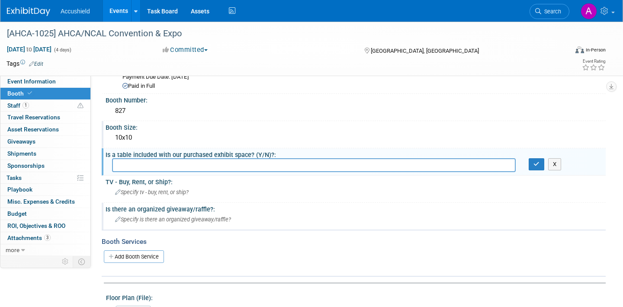
scroll to position [286, 0]
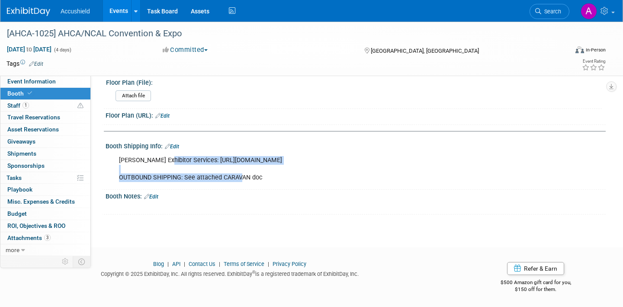
drag, startPoint x: 167, startPoint y: 159, endPoint x: 240, endPoint y: 180, distance: 76.4
click at [240, 180] on div "[PERSON_NAME] Exhibitor Services: [URL][DOMAIN_NAME] OUTBOUND SHIPPING: See att…" at bounding box center [311, 169] width 396 height 35
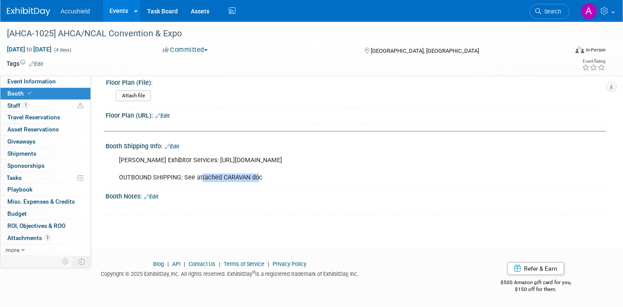
drag, startPoint x: 200, startPoint y: 177, endPoint x: 268, endPoint y: 183, distance: 68.1
click at [267, 183] on div "[PERSON_NAME] Exhibitor Services: [URL][DOMAIN_NAME] OUTBOUND SHIPPING: See att…" at bounding box center [311, 169] width 396 height 35
click at [268, 183] on div "[PERSON_NAME] Exhibitor Services: [URL][DOMAIN_NAME] OUTBOUND SHIPPING: See att…" at bounding box center [311, 169] width 396 height 35
drag, startPoint x: 182, startPoint y: 159, endPoint x: 269, endPoint y: 175, distance: 88.8
click at [269, 175] on div "[PERSON_NAME] Exhibitor Services: [URL][DOMAIN_NAME] OUTBOUND SHIPPING: See att…" at bounding box center [311, 169] width 396 height 35
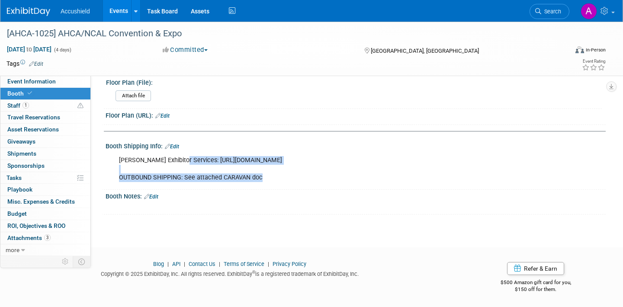
click at [269, 175] on div "[PERSON_NAME] Exhibitor Services: [URL][DOMAIN_NAME] OUTBOUND SHIPPING: See att…" at bounding box center [311, 169] width 396 height 35
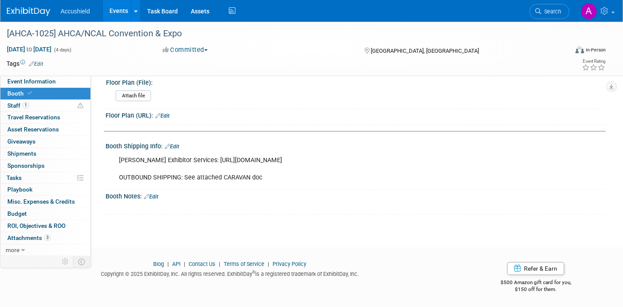
drag, startPoint x: 383, startPoint y: 159, endPoint x: 198, endPoint y: 160, distance: 185.1
click at [198, 160] on div "[PERSON_NAME] Exhibitor Services: [URL][DOMAIN_NAME] OUTBOUND SHIPPING: See att…" at bounding box center [311, 169] width 396 height 35
copy div "[URL][DOMAIN_NAME]"
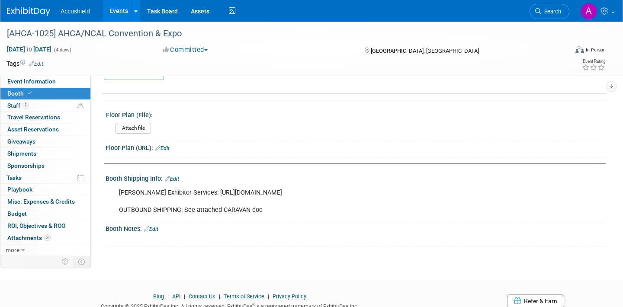
scroll to position [253, 0]
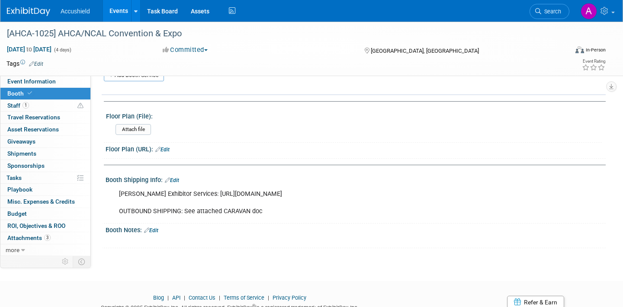
click at [229, 171] on div "Booth Kiosk Community Name: Edit X Edit" at bounding box center [351, 41] width 495 height 416
click at [43, 107] on link "1 Staff 1" at bounding box center [45, 106] width 90 height 12
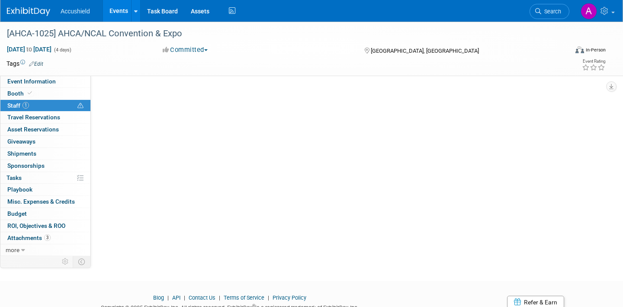
scroll to position [0, 0]
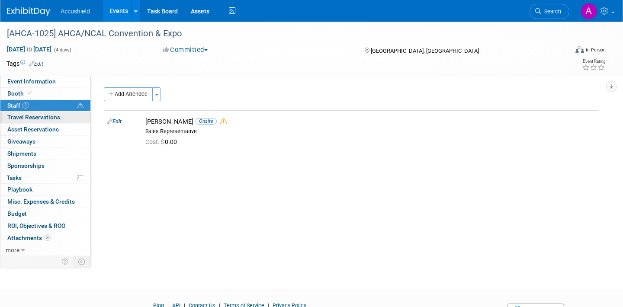
click at [43, 116] on span "Travel Reservations 0" at bounding box center [33, 117] width 53 height 7
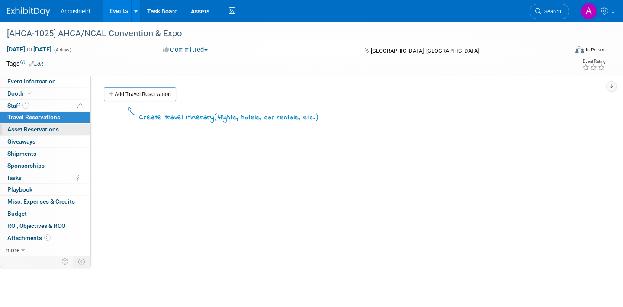
click at [43, 127] on span "Asset Reservations 0" at bounding box center [32, 129] width 51 height 7
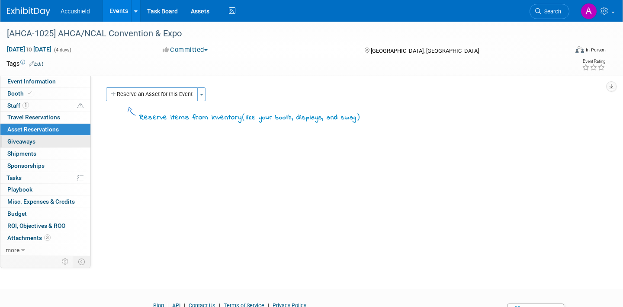
click at [39, 141] on link "0 Giveaways 0" at bounding box center [45, 142] width 90 height 12
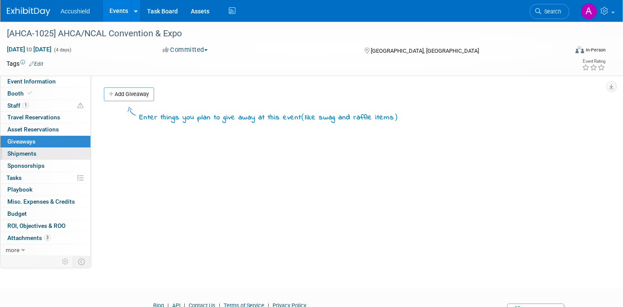
click at [38, 151] on link "0 Shipments 0" at bounding box center [45, 154] width 90 height 12
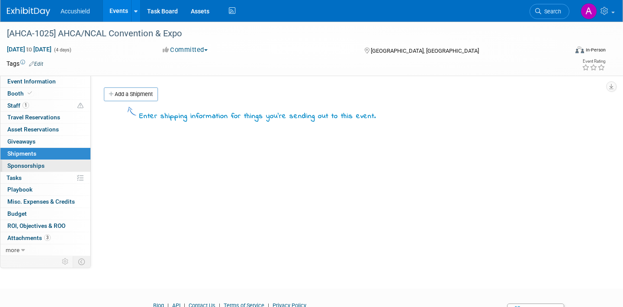
click at [36, 164] on span "Sponsorships 0" at bounding box center [25, 165] width 37 height 7
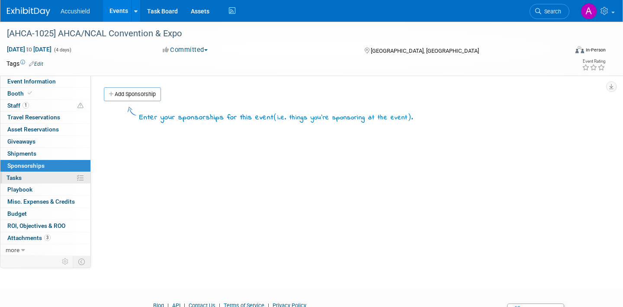
click at [36, 179] on link "0% Tasks 0%" at bounding box center [45, 178] width 90 height 12
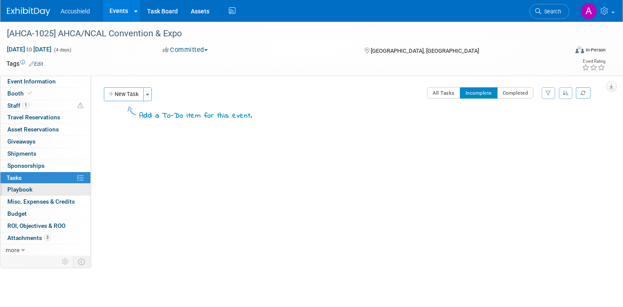
click at [35, 187] on link "0 Playbook 0" at bounding box center [45, 190] width 90 height 12
